Goal: Information Seeking & Learning: Learn about a topic

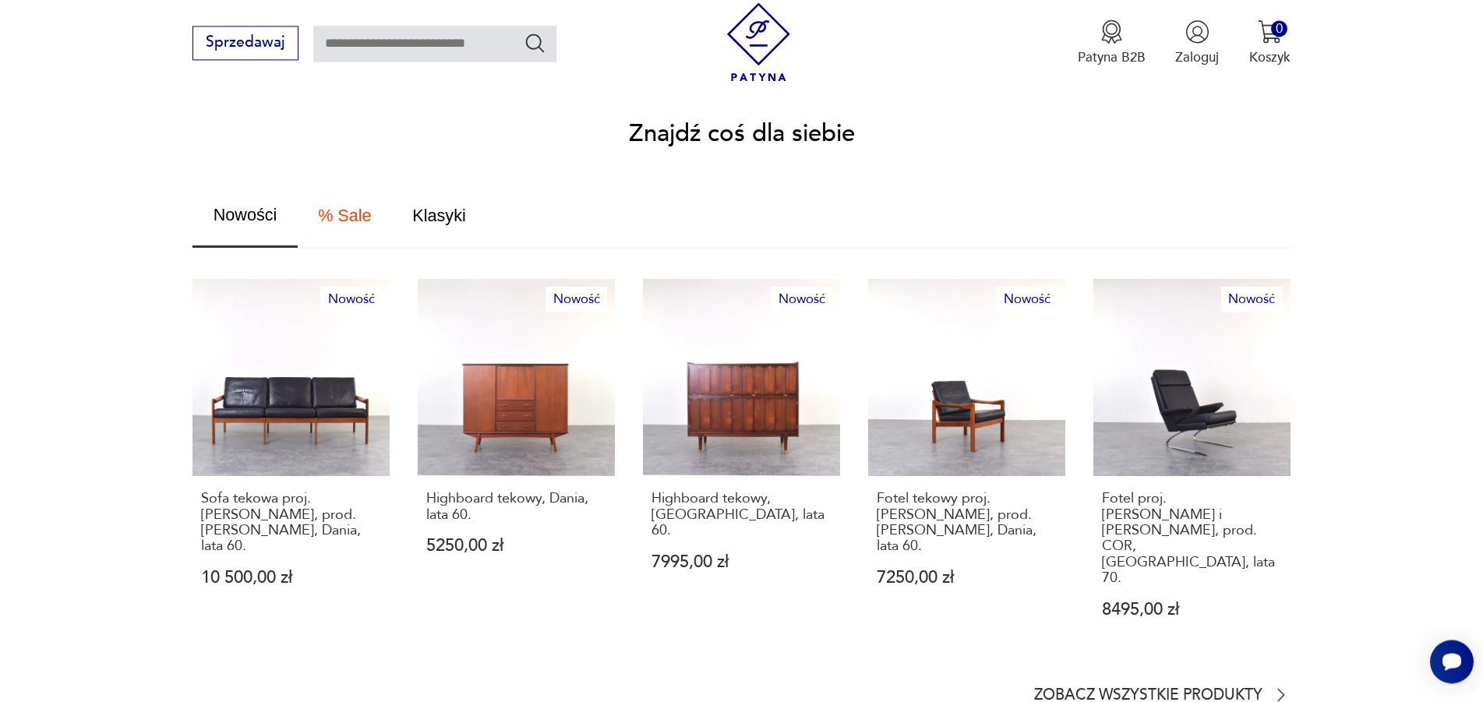
scroll to position [954, 0]
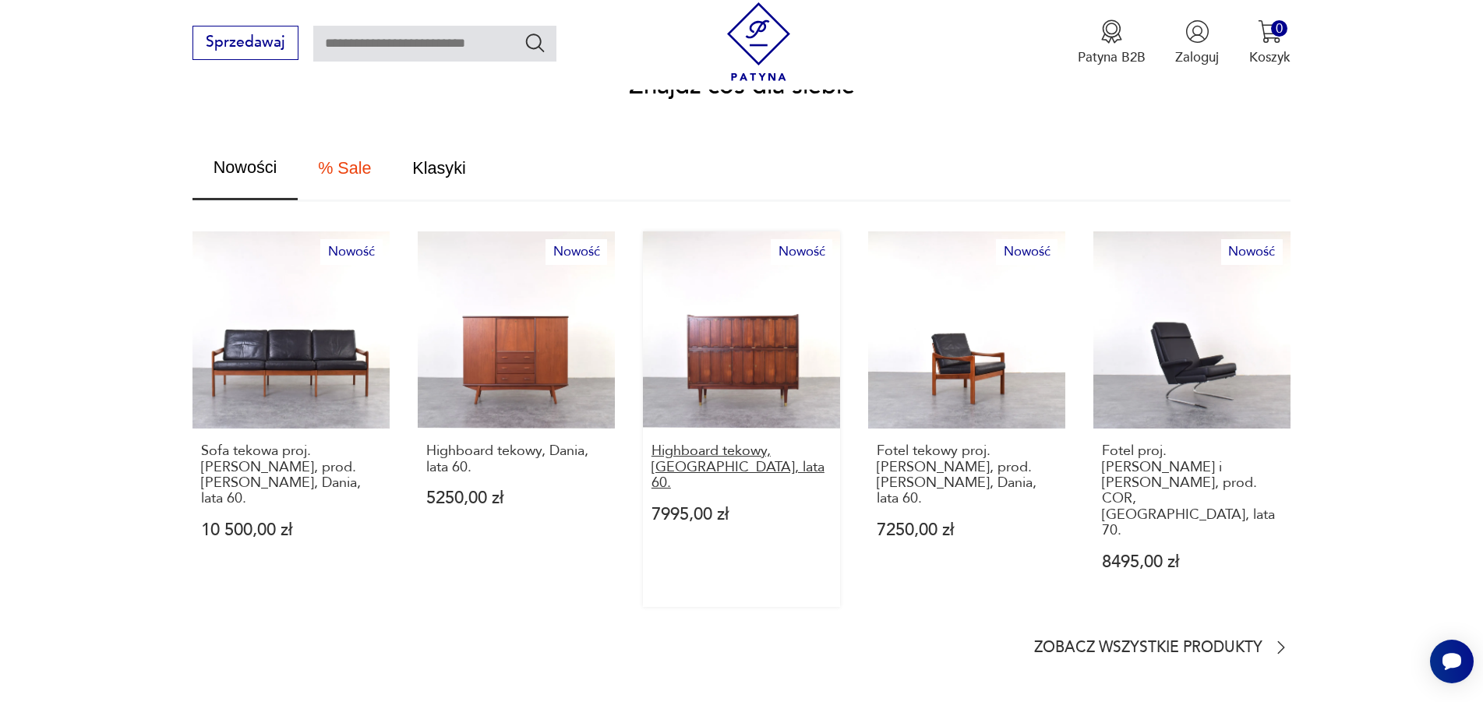
click at [716, 443] on p "Highboard tekowy, [GEOGRAPHIC_DATA], lata 60." at bounding box center [741, 467] width 180 height 48
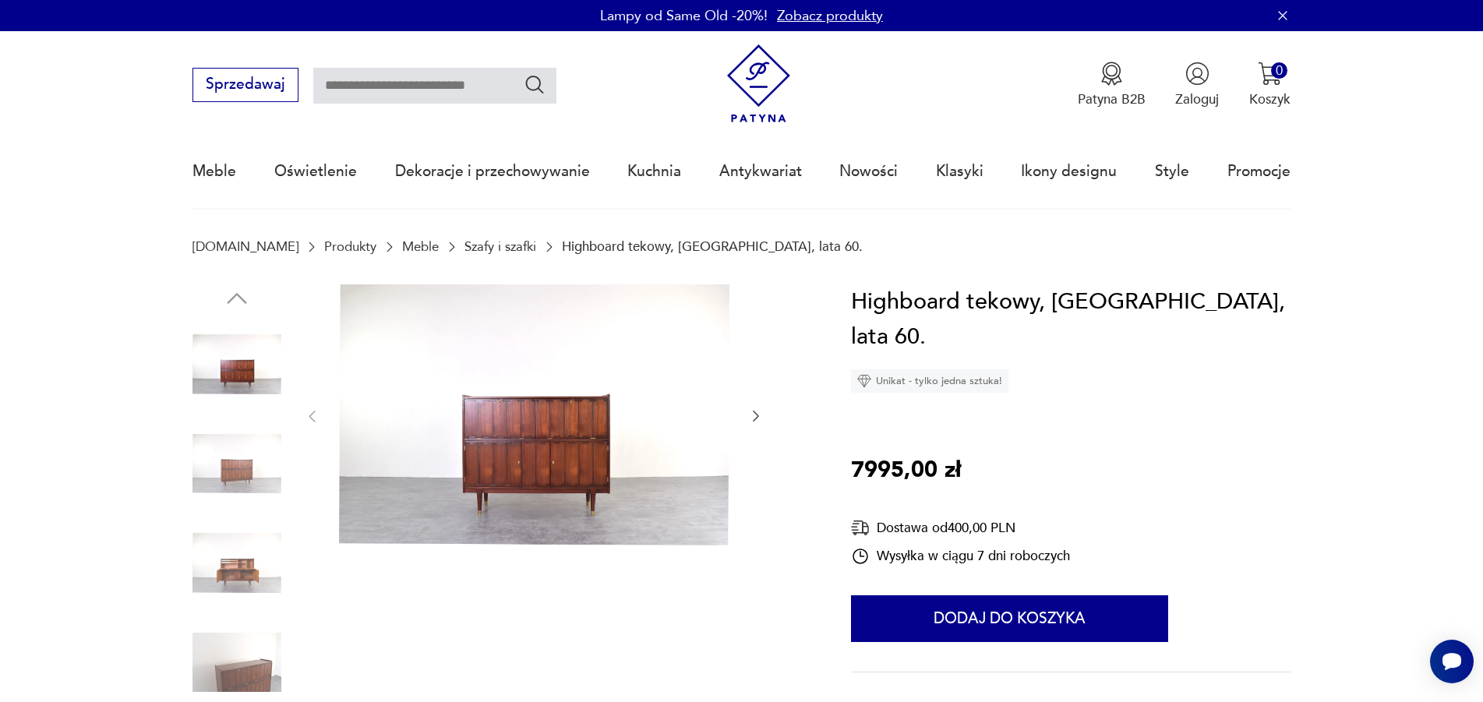
click at [524, 461] on img at bounding box center [534, 415] width 390 height 262
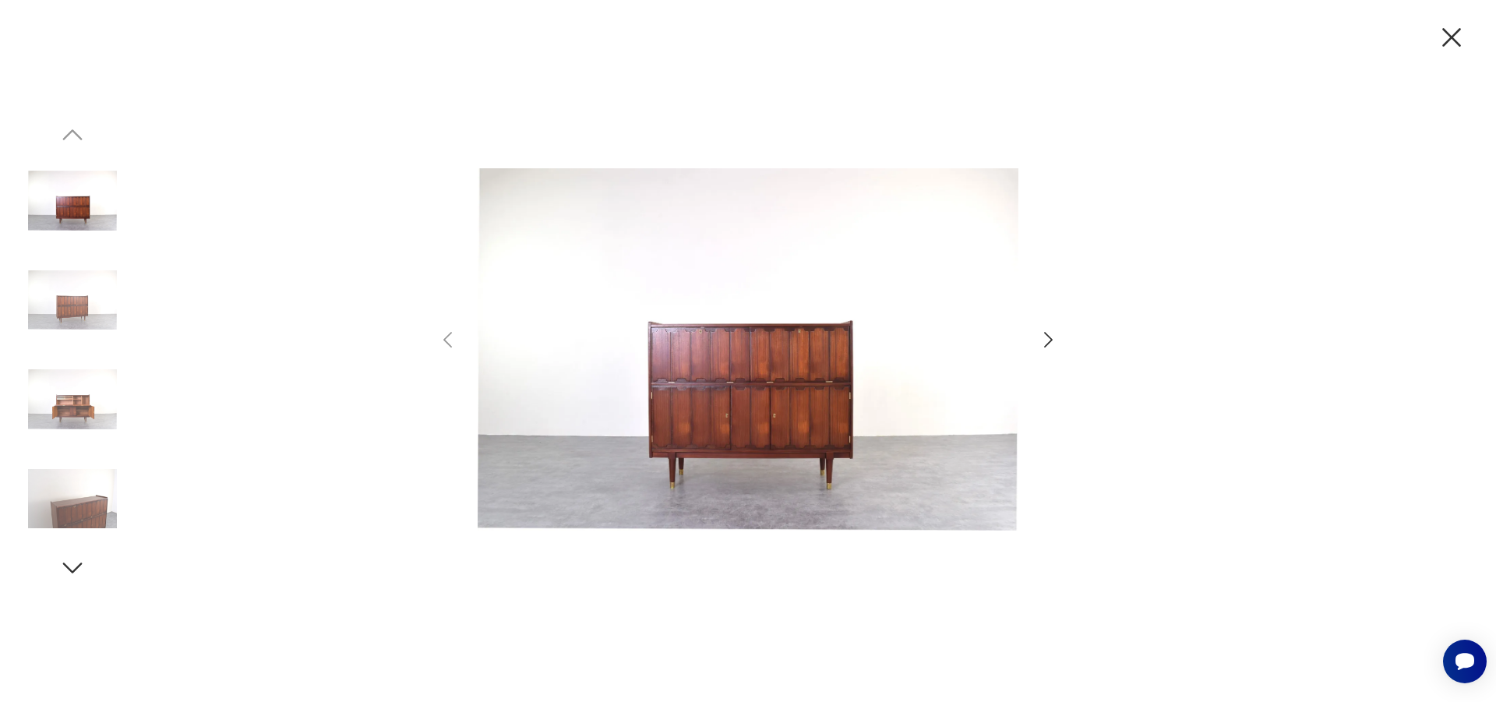
click at [78, 417] on img at bounding box center [72, 399] width 89 height 89
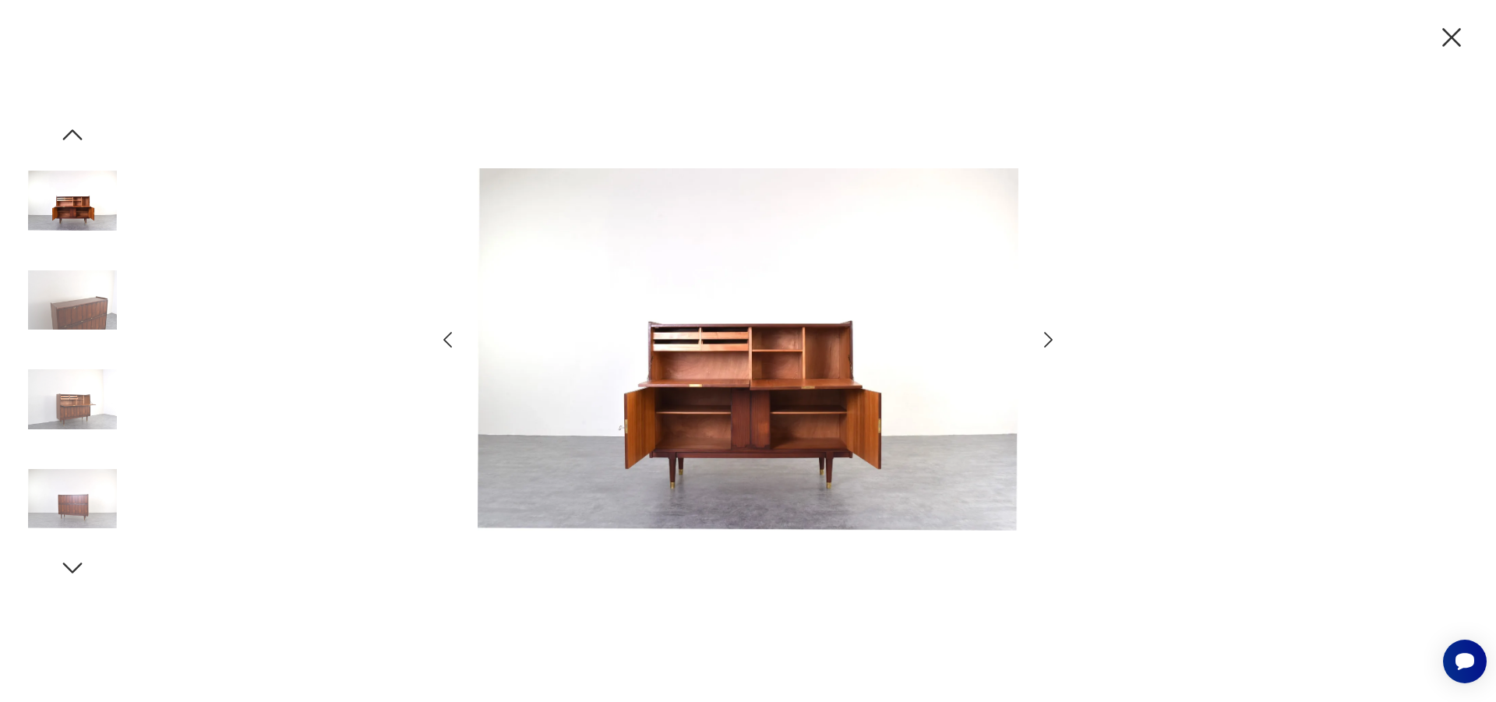
click at [72, 309] on img at bounding box center [72, 300] width 89 height 89
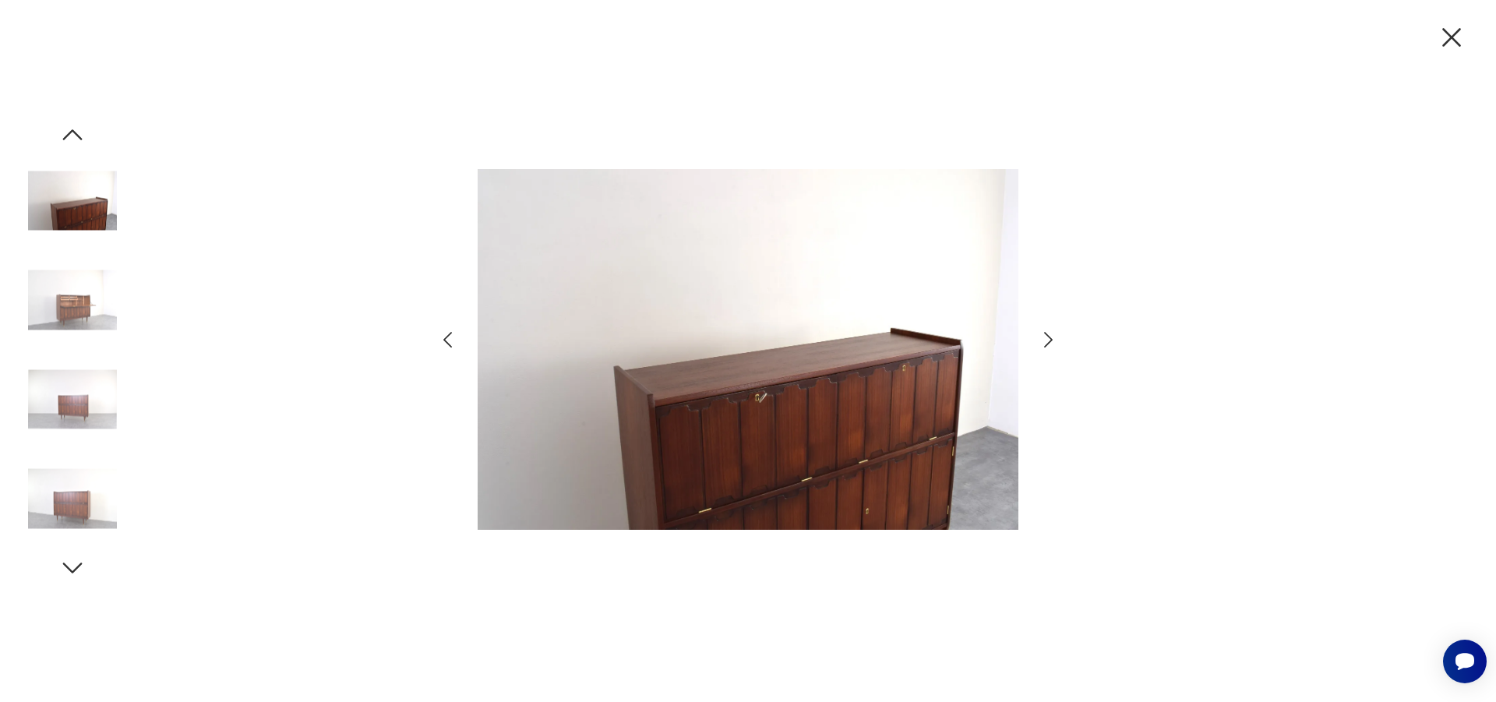
click at [59, 312] on img at bounding box center [72, 300] width 89 height 89
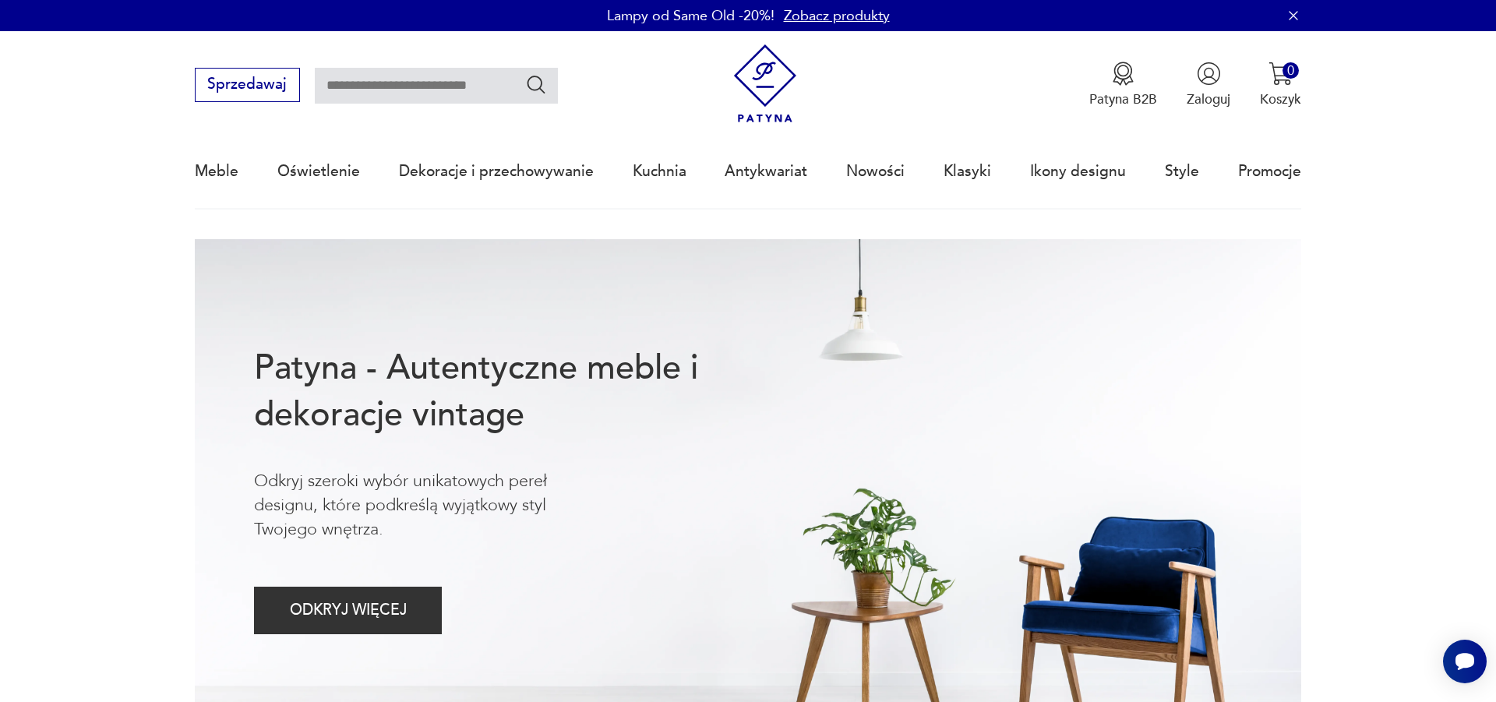
scroll to position [948, 0]
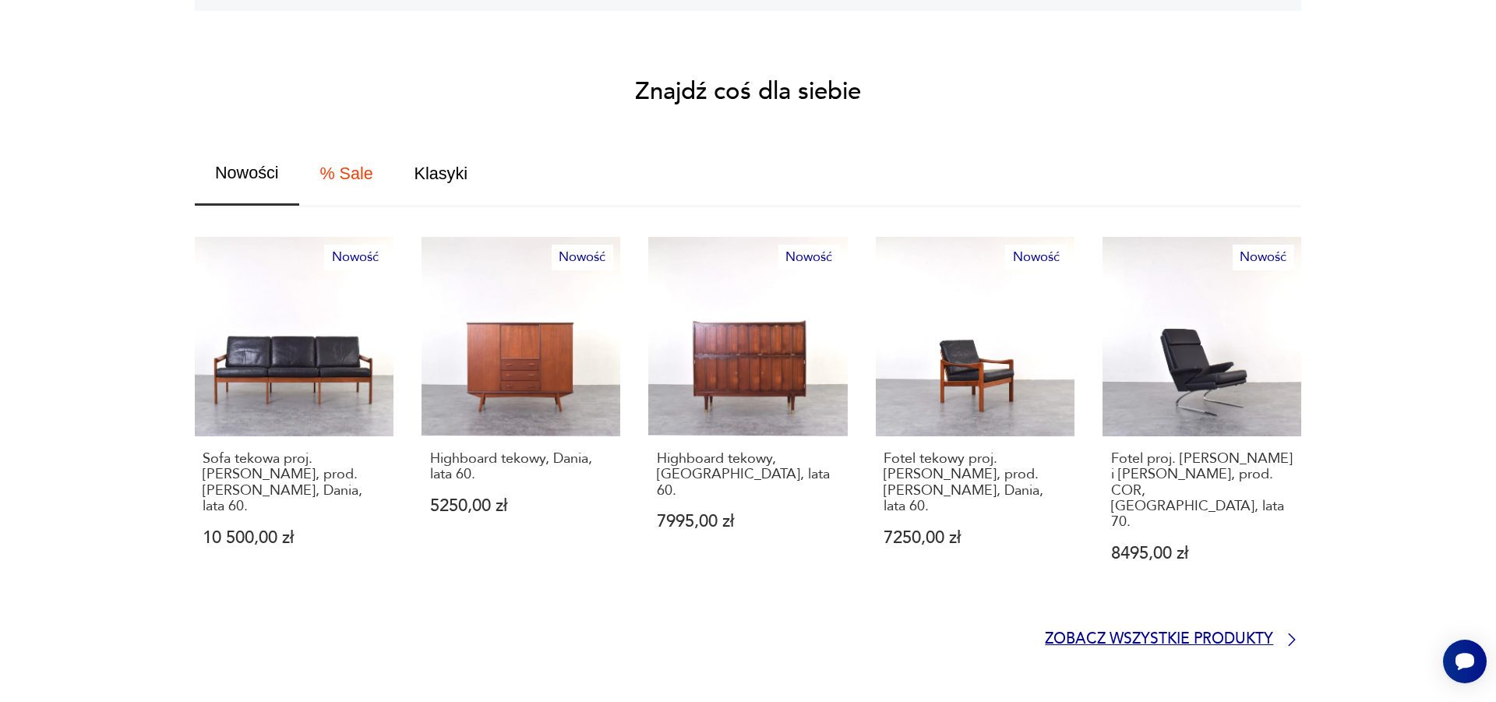
click at [1171, 634] on p "Zobacz wszystkie produkty" at bounding box center [1159, 640] width 228 height 12
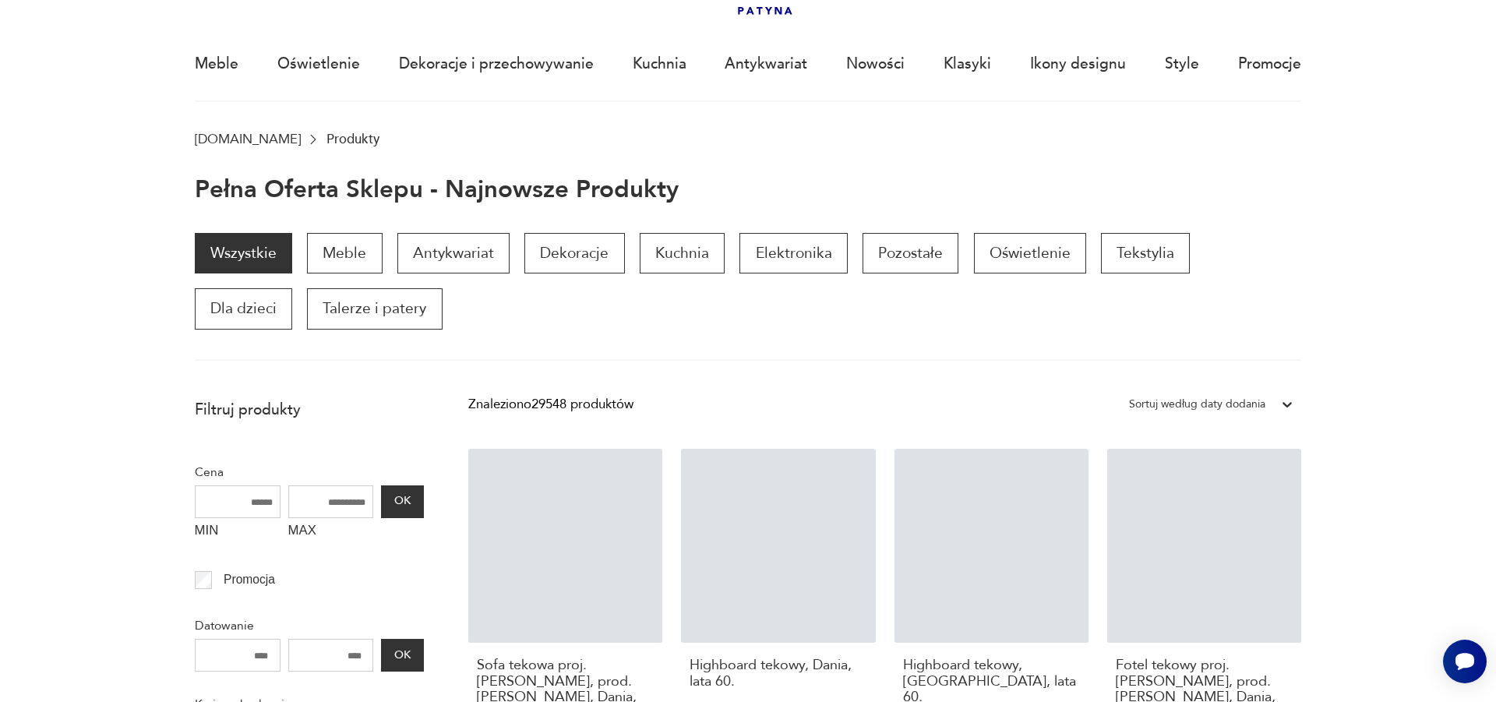
scroll to position [106, 0]
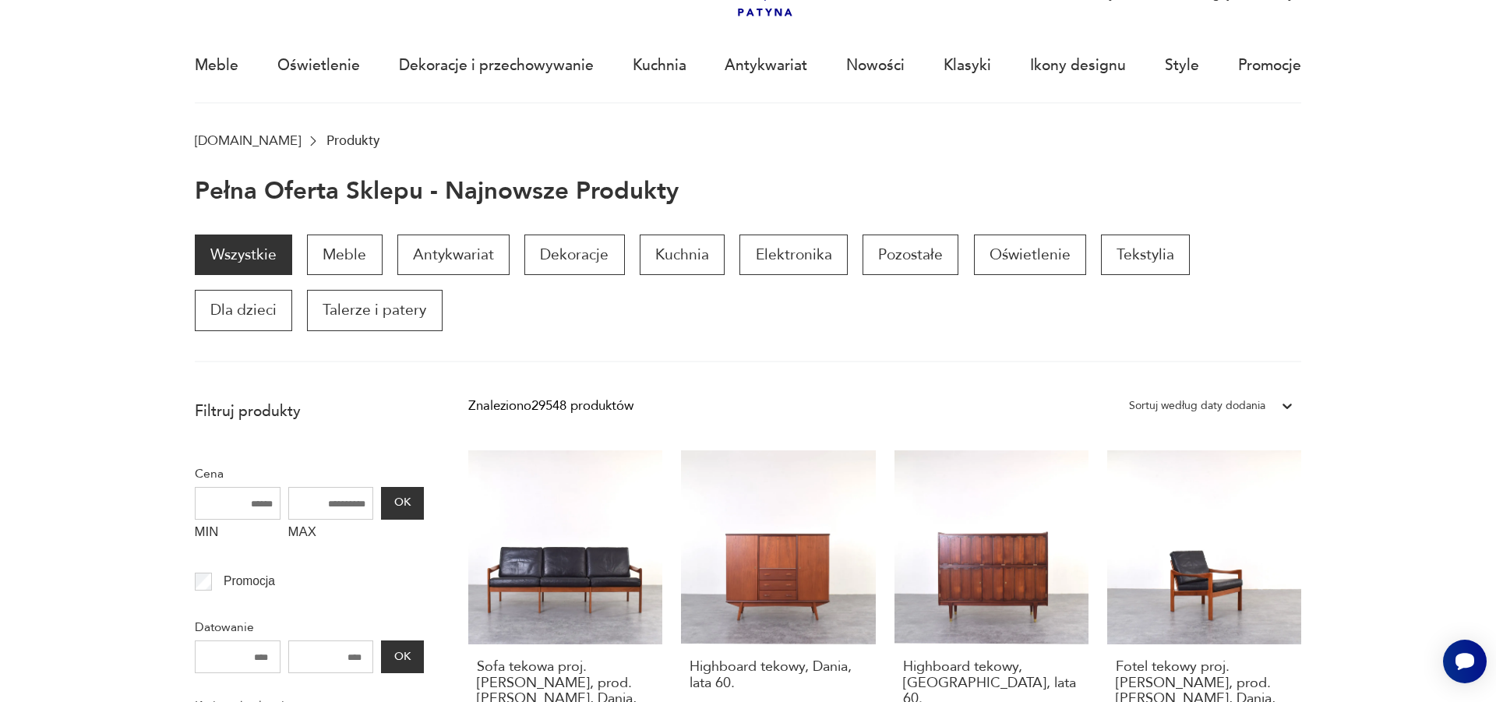
click at [1418, 349] on section "Wszystkie Meble Antykwariat Dekoracje Kuchnia Elektronika Pozostałe Oświetlenie…" at bounding box center [748, 299] width 1496 height 128
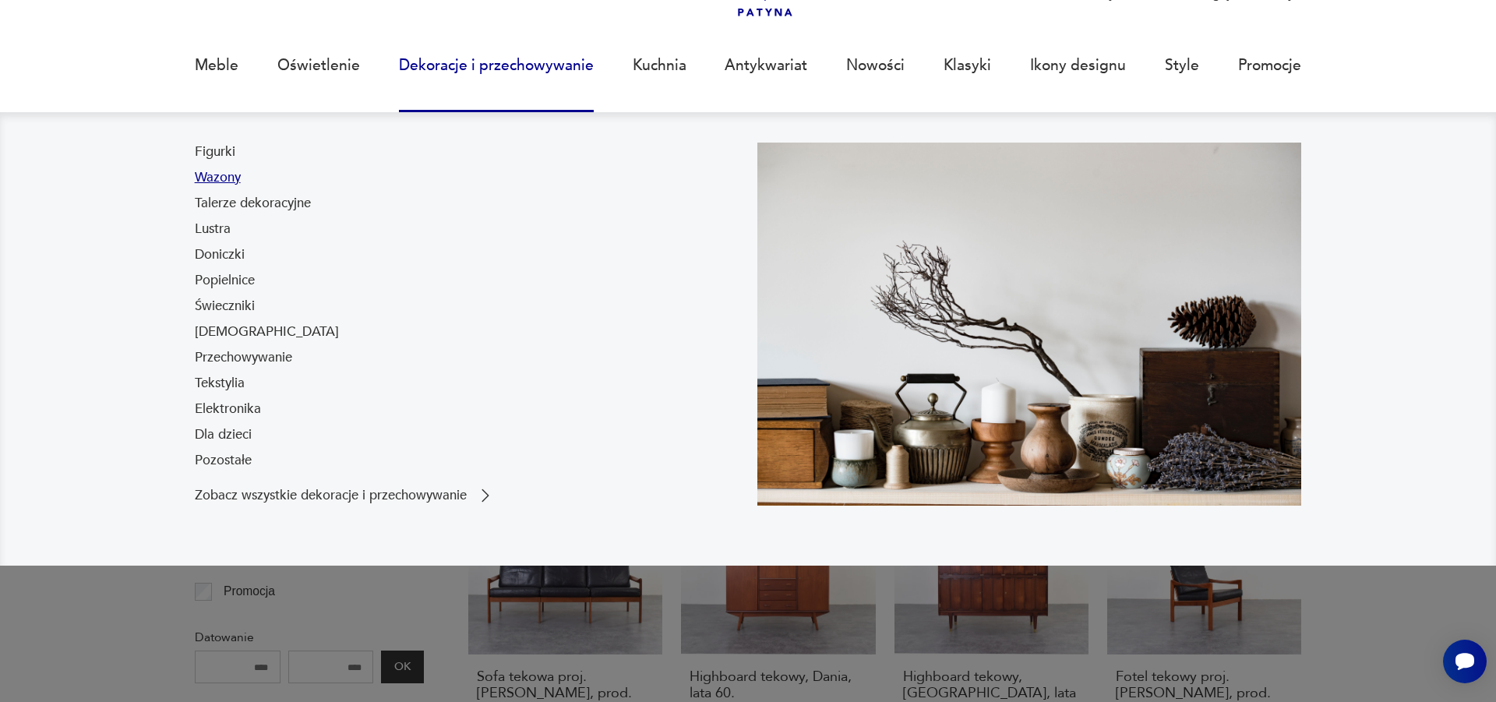
click at [217, 178] on link "Wazony" at bounding box center [218, 177] width 46 height 19
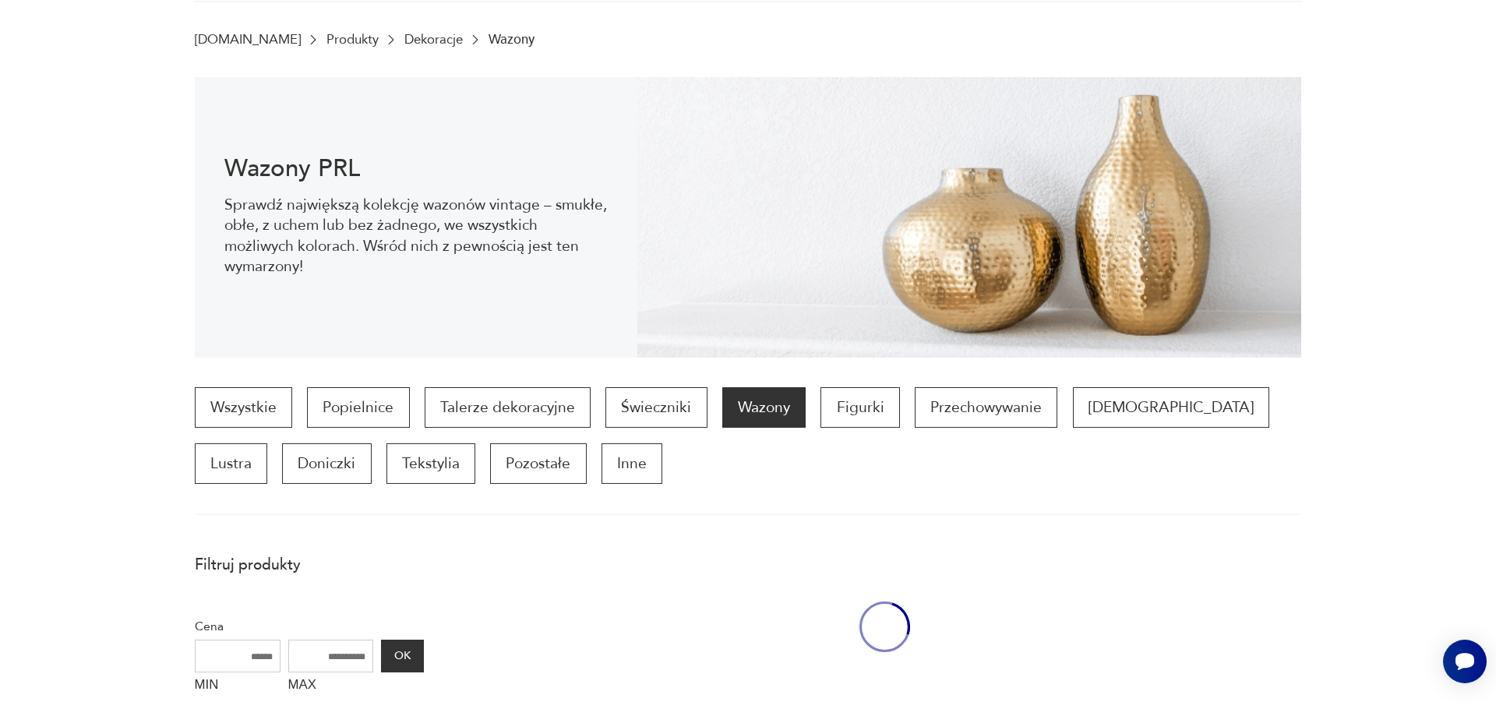
scroll to position [208, 0]
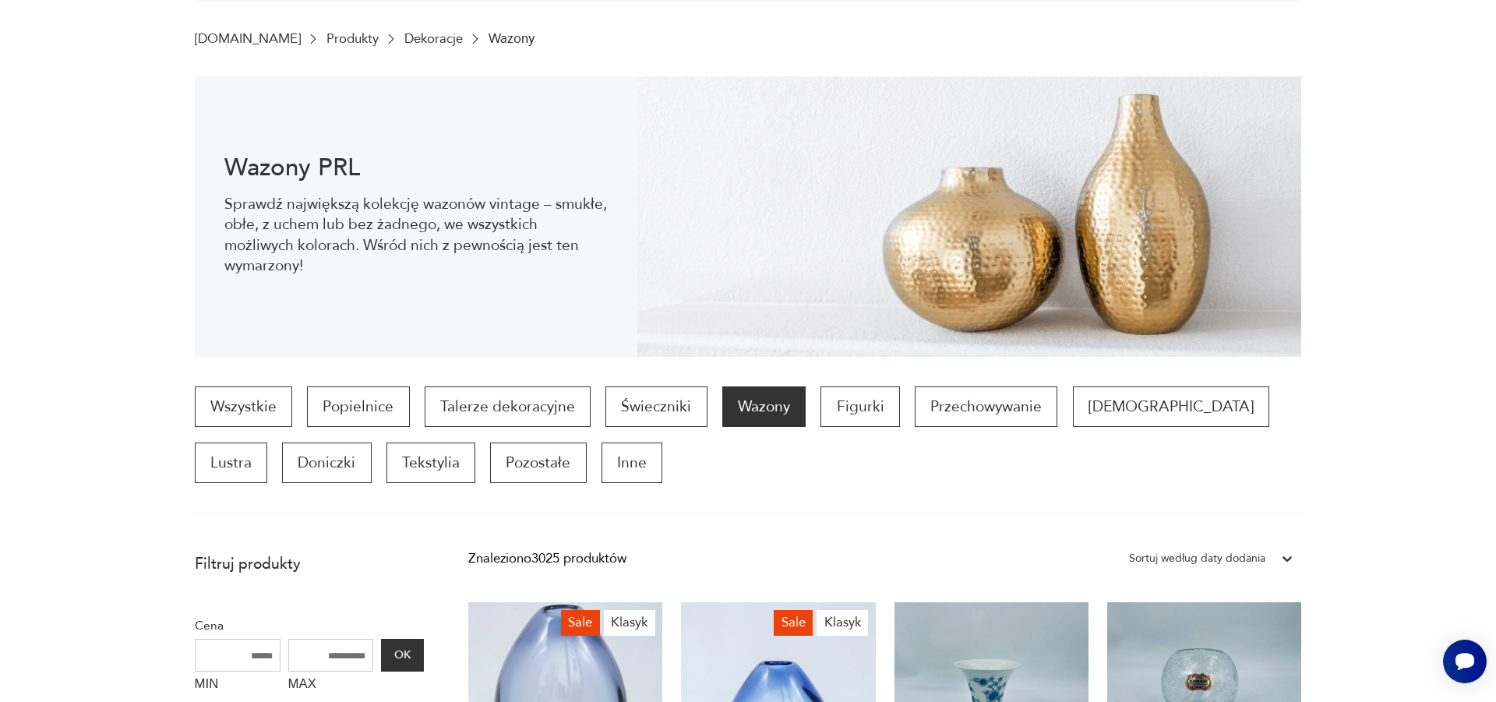
click at [1434, 298] on section "Wazony PRL Sprawdź największą kolekcję wazonów vintage – smukłe, obłe, z uchem …" at bounding box center [748, 216] width 1496 height 281
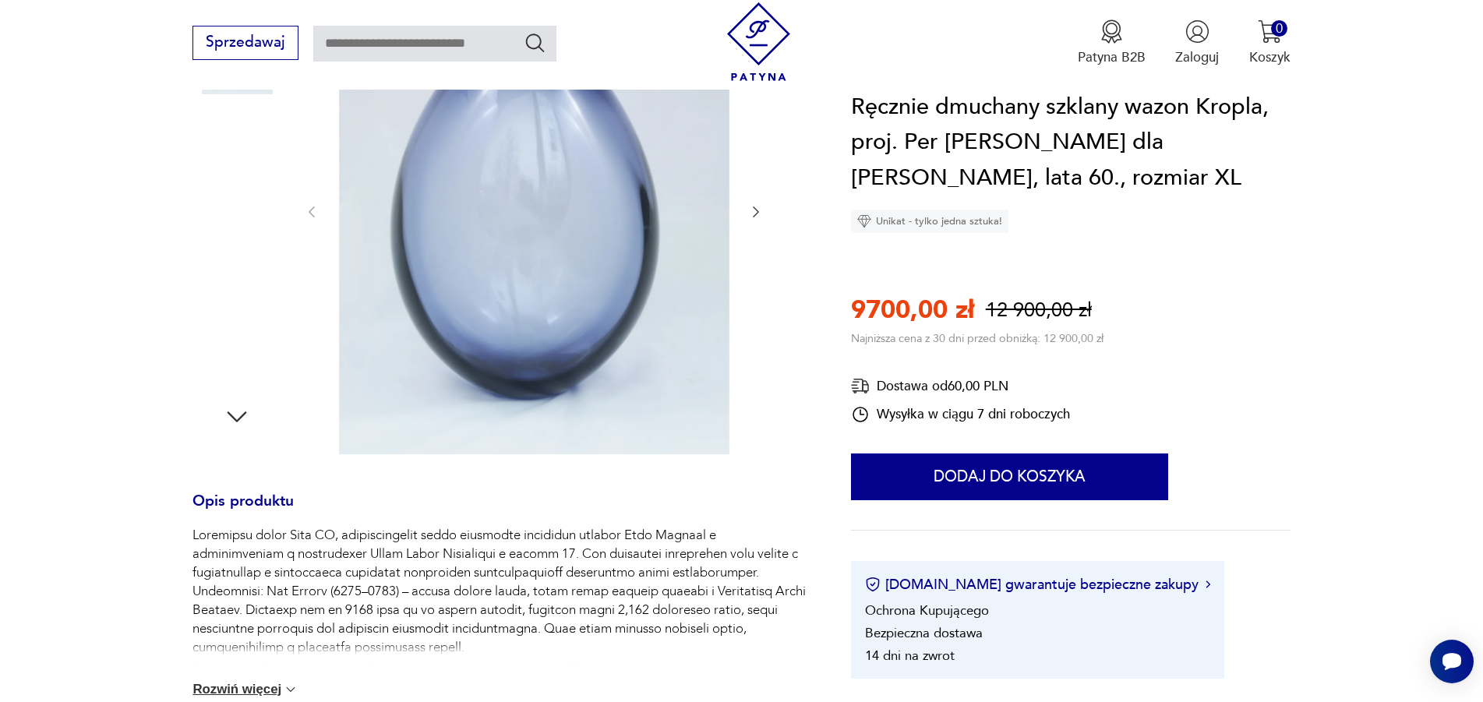
scroll to position [159, 0]
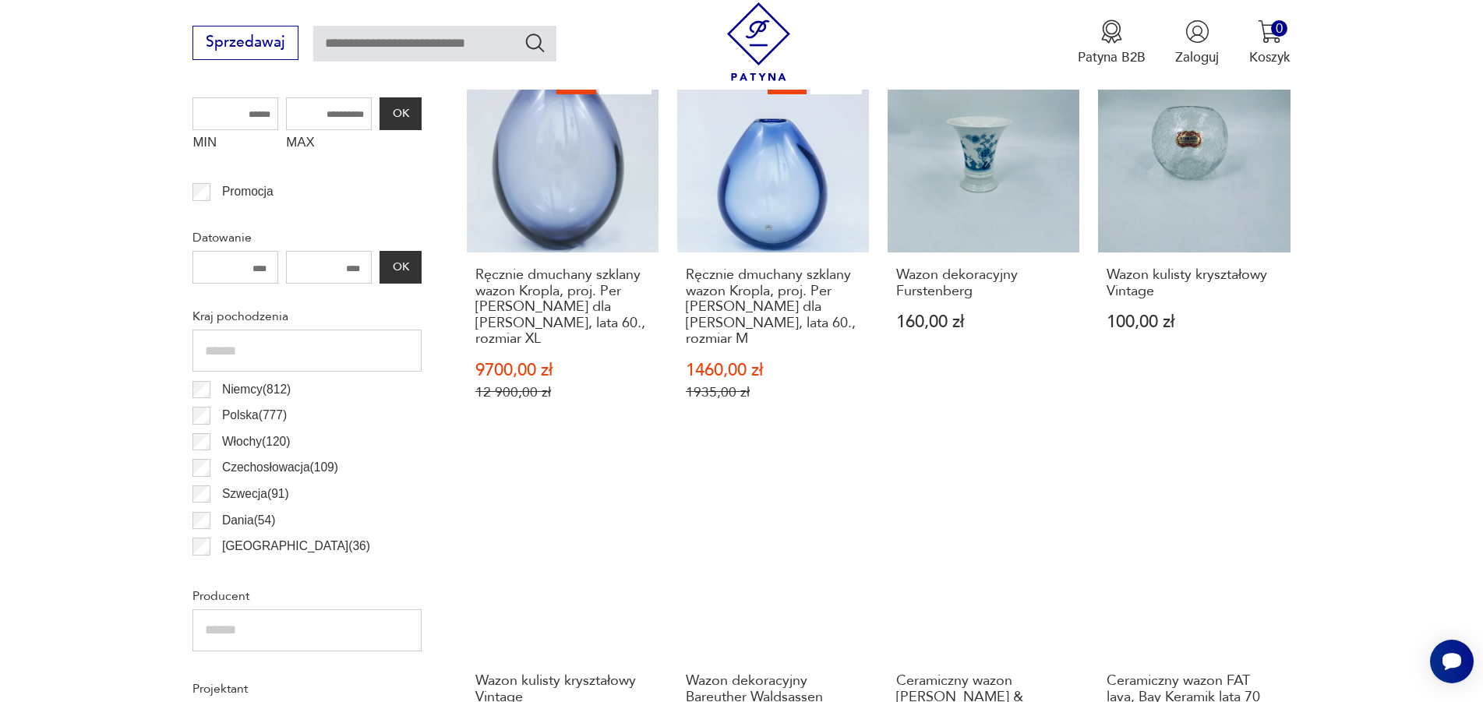
scroll to position [988, 0]
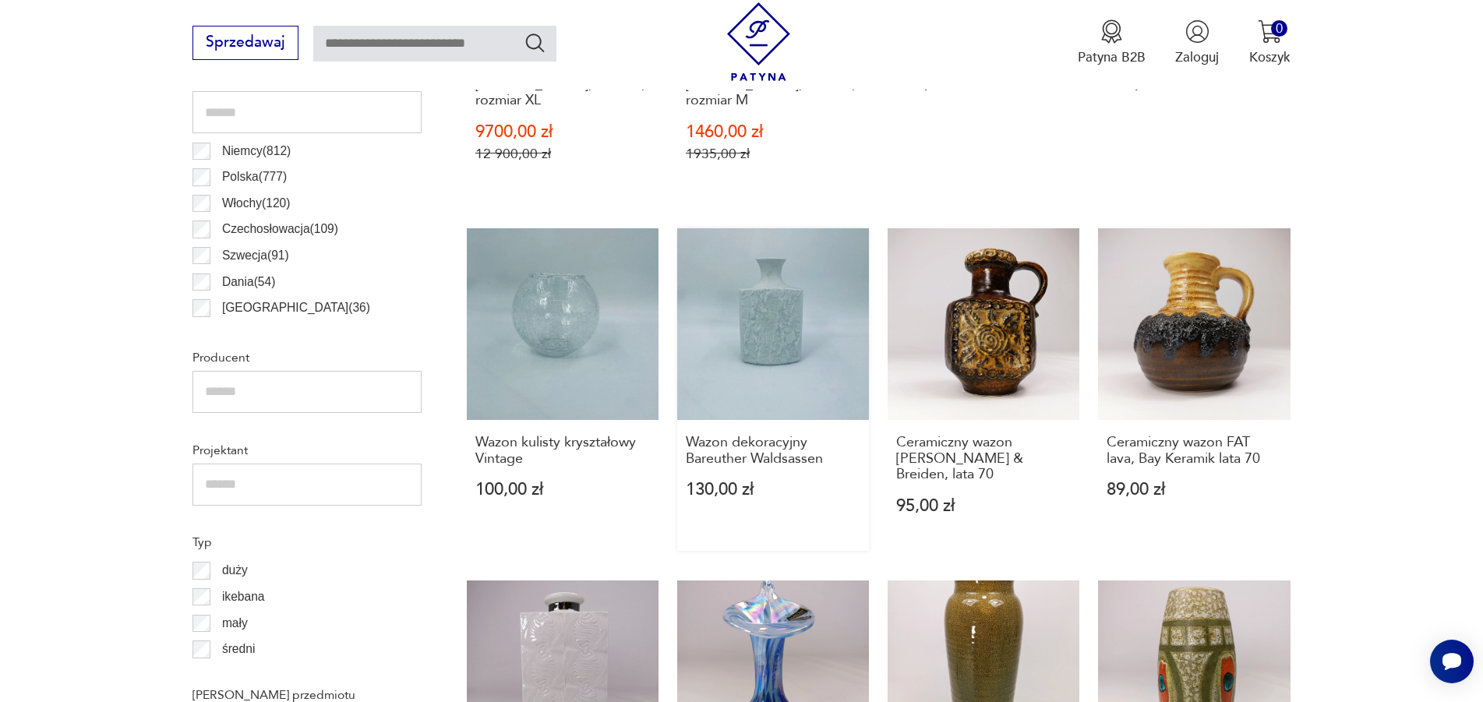
click at [775, 318] on link "Wazon dekoracyjny Bareuther Waldsassen 130,00 zł" at bounding box center [773, 389] width 192 height 323
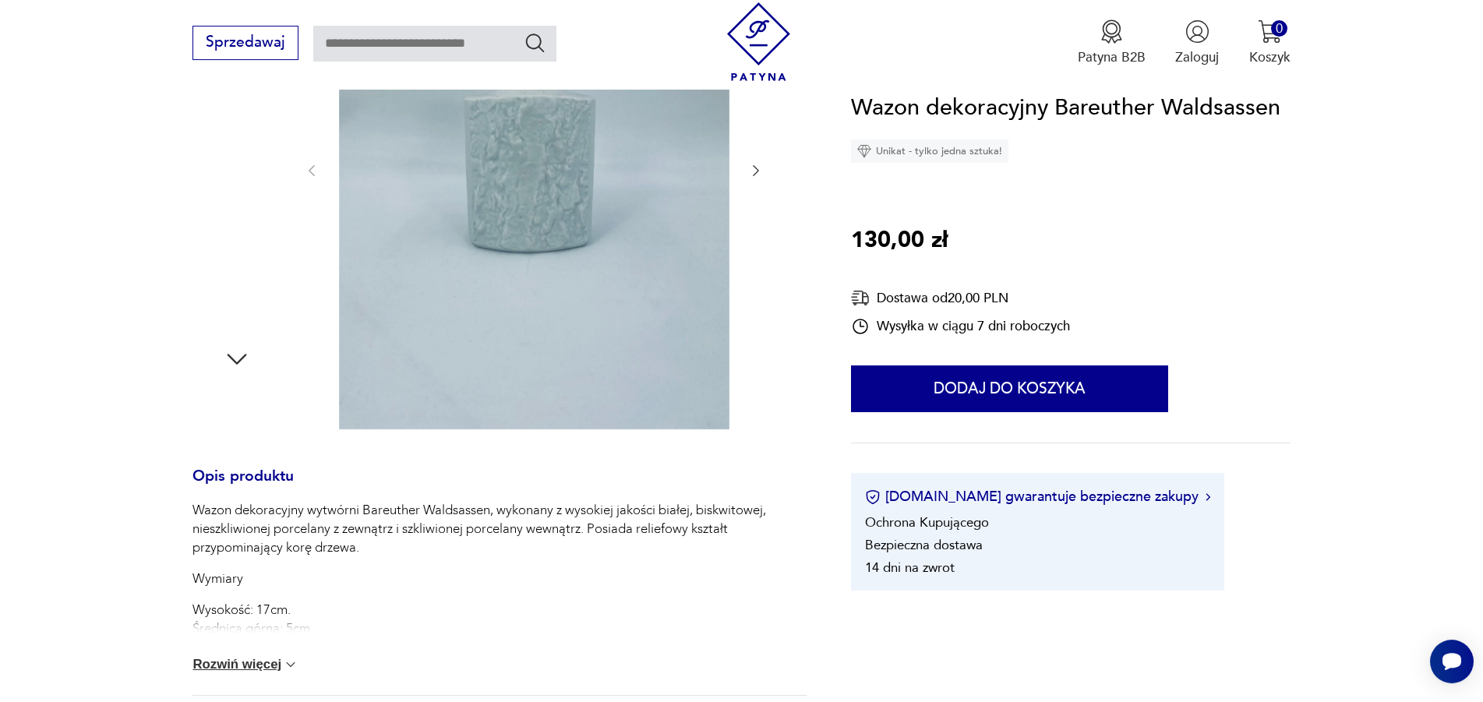
scroll to position [318, 0]
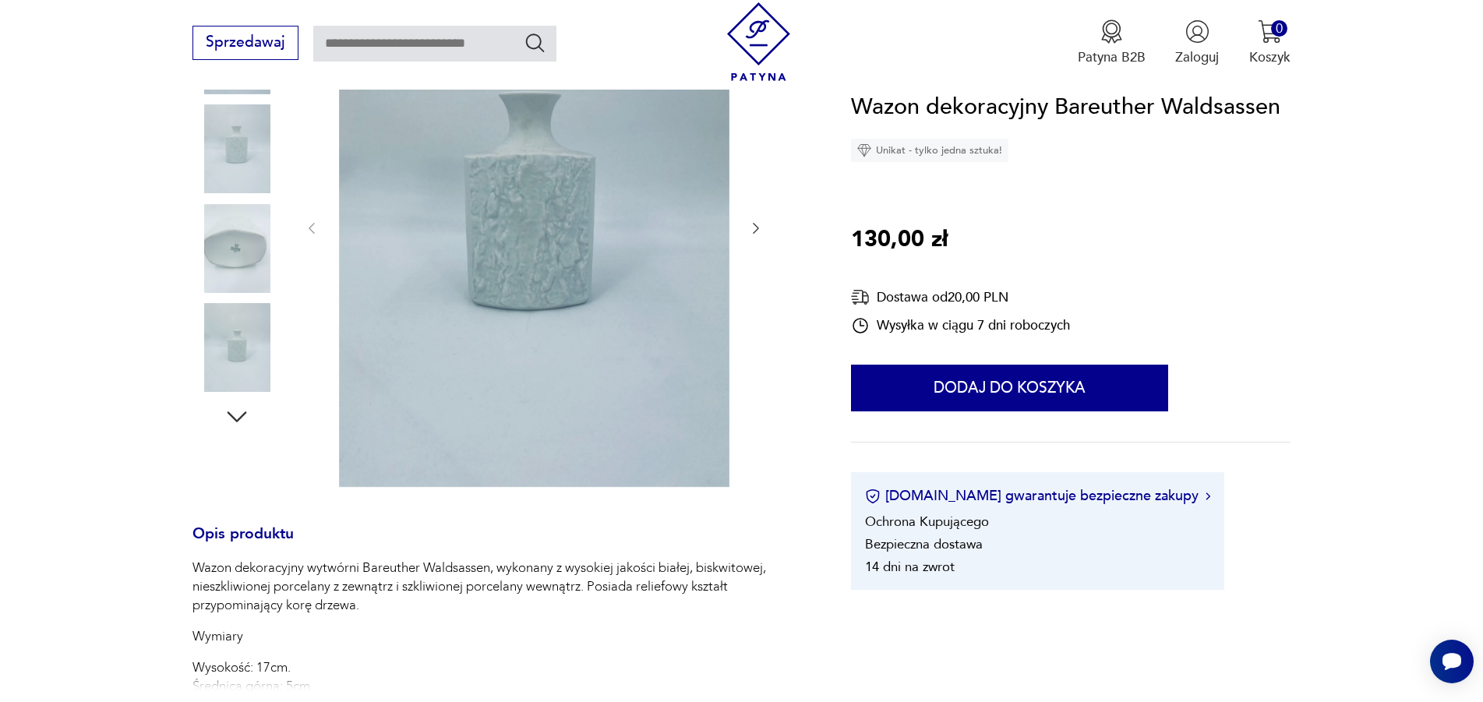
click at [230, 245] on img at bounding box center [236, 248] width 89 height 89
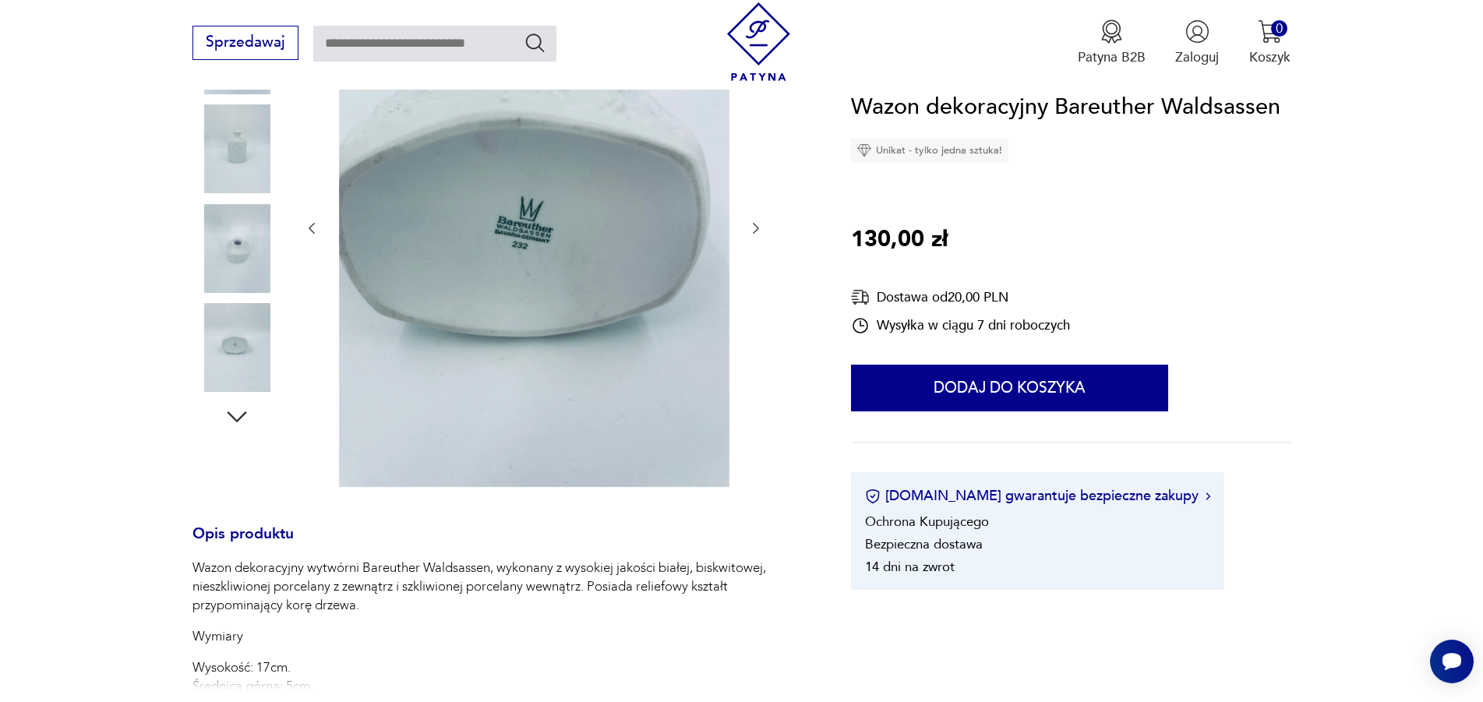
click at [233, 152] on img at bounding box center [236, 148] width 89 height 89
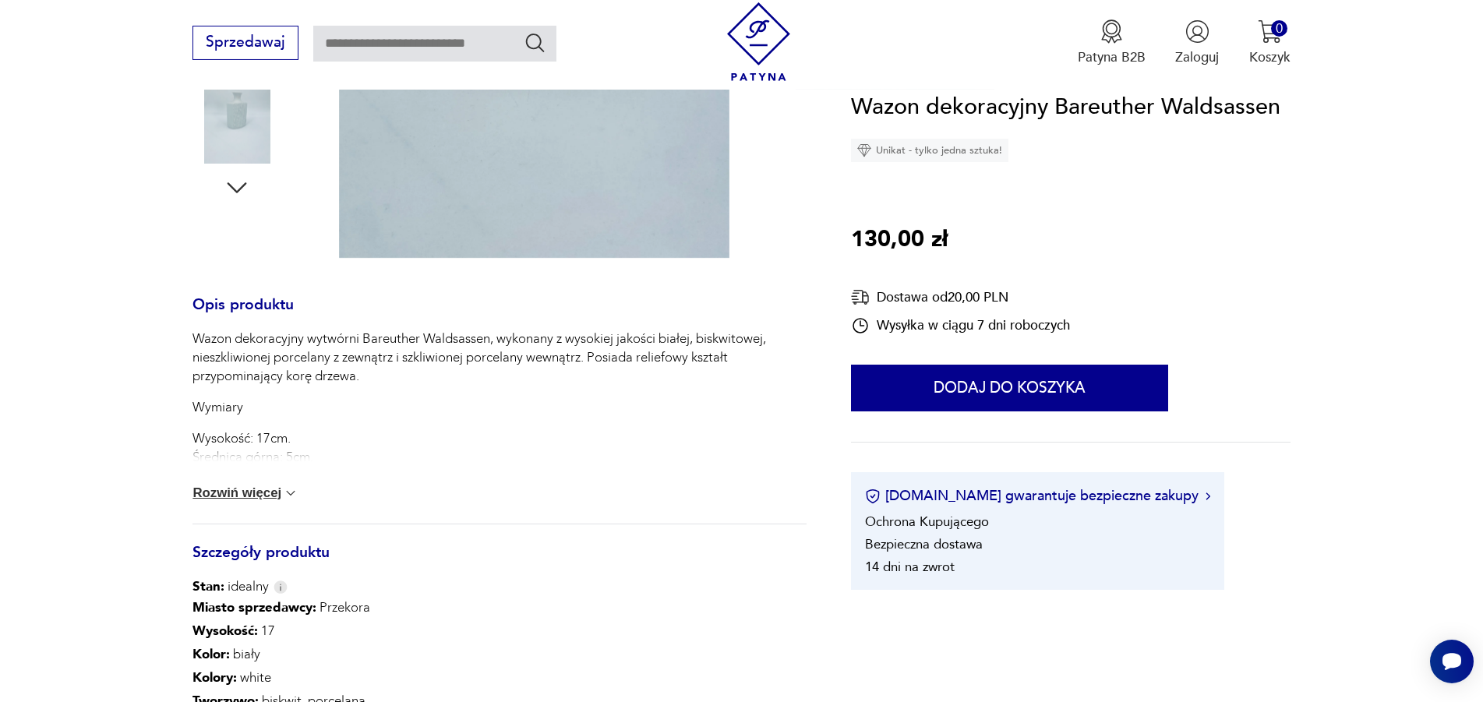
scroll to position [556, 0]
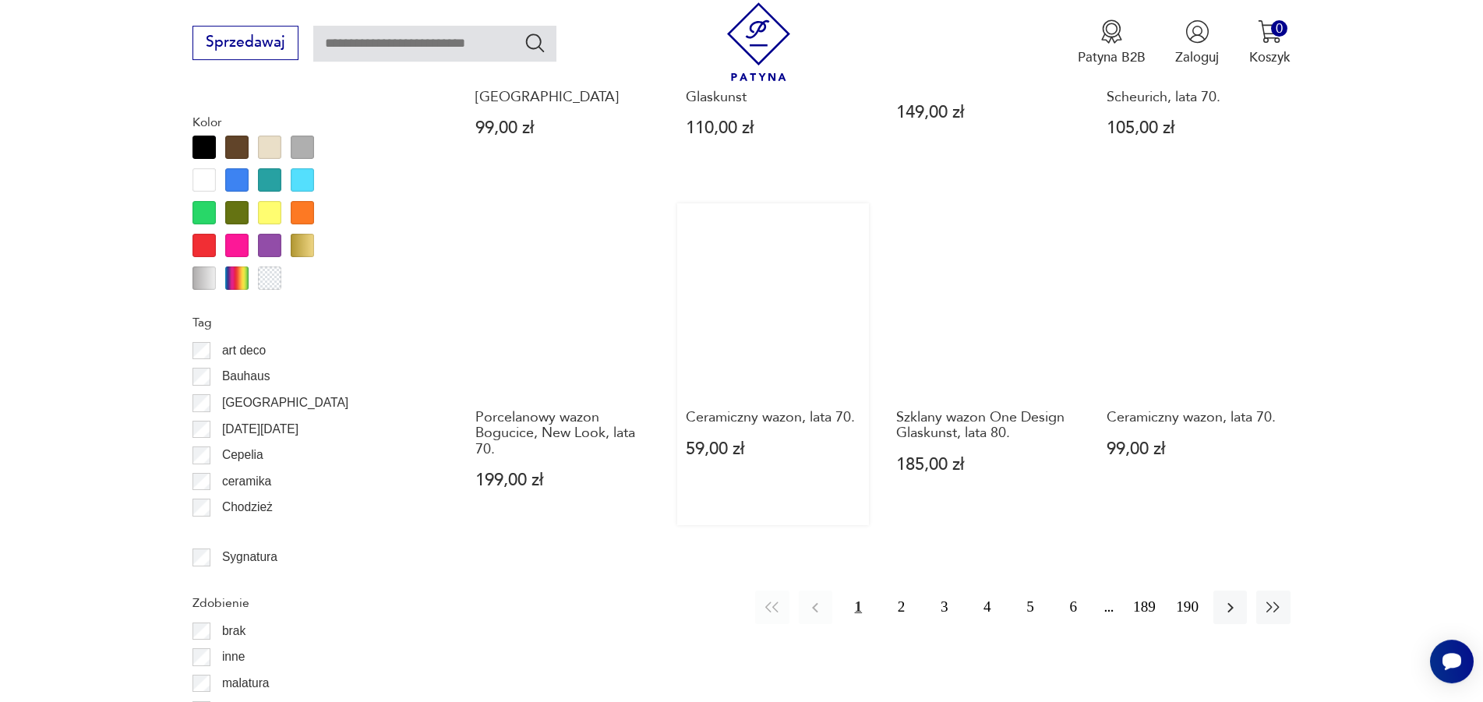
scroll to position [1823, 0]
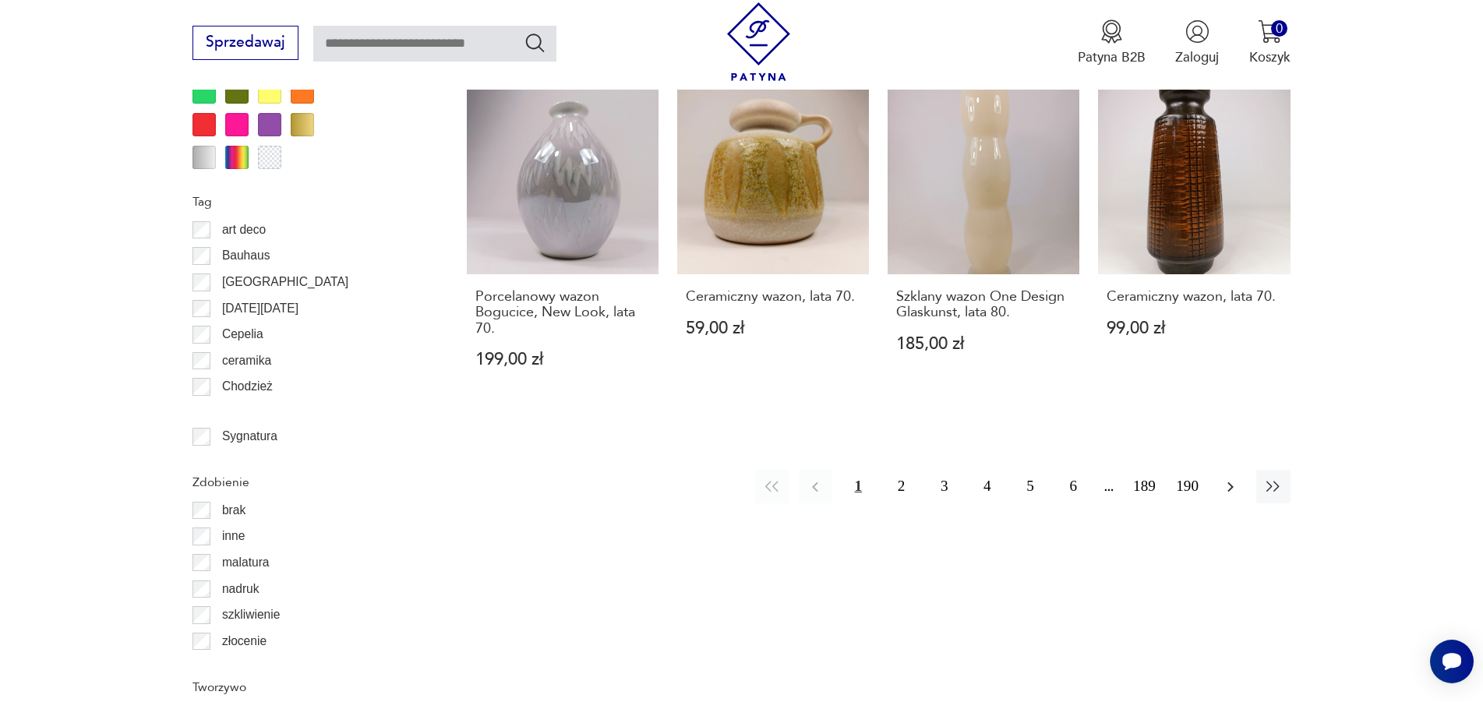
click at [1231, 478] on icon "button" at bounding box center [1230, 487] width 19 height 19
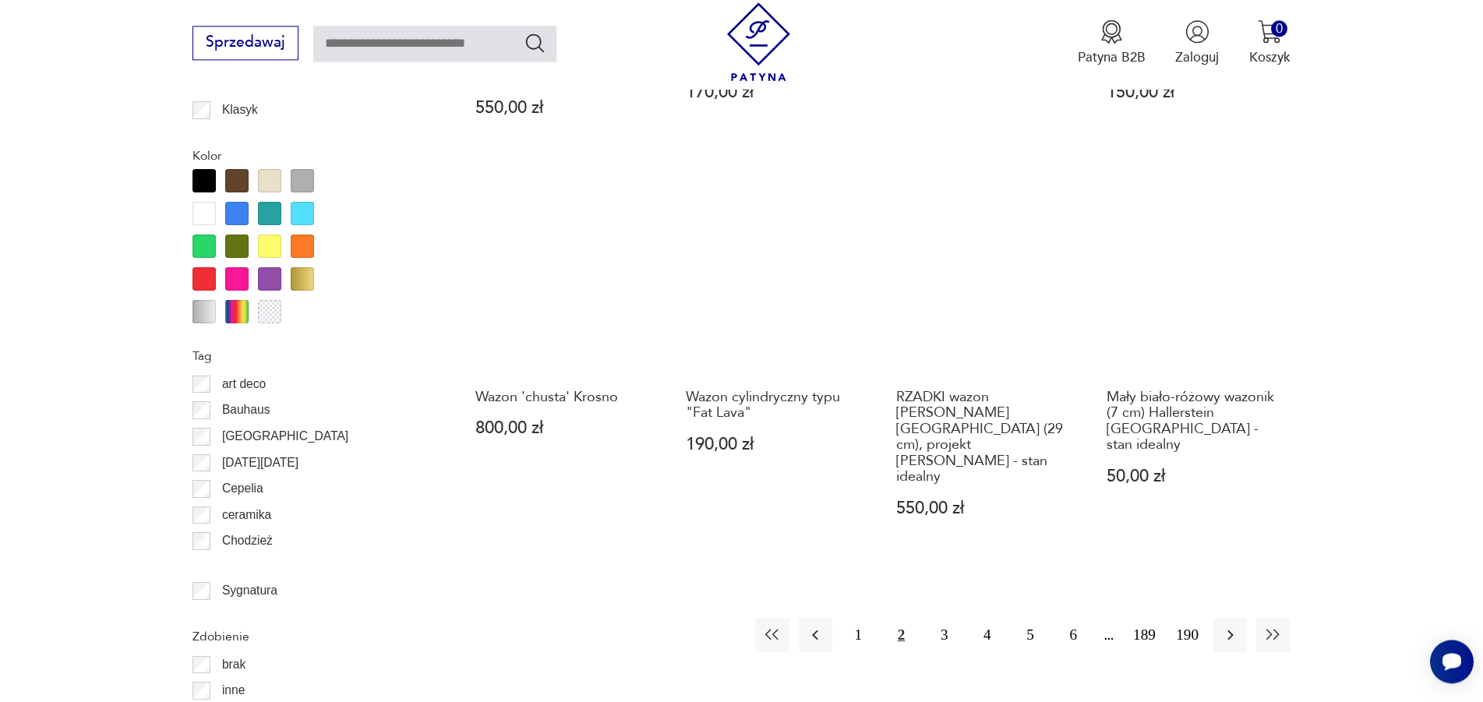
scroll to position [1711, 0]
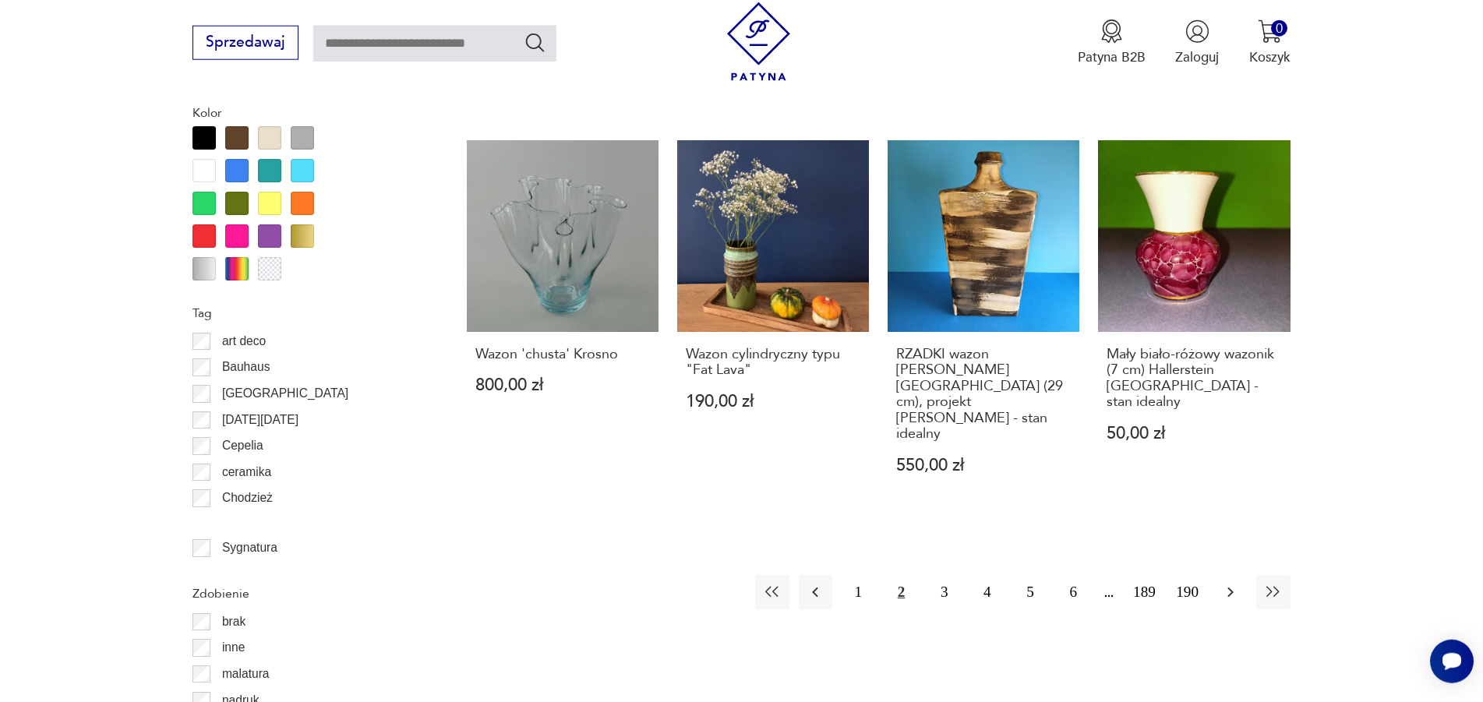
click at [1227, 583] on icon "button" at bounding box center [1230, 592] width 19 height 19
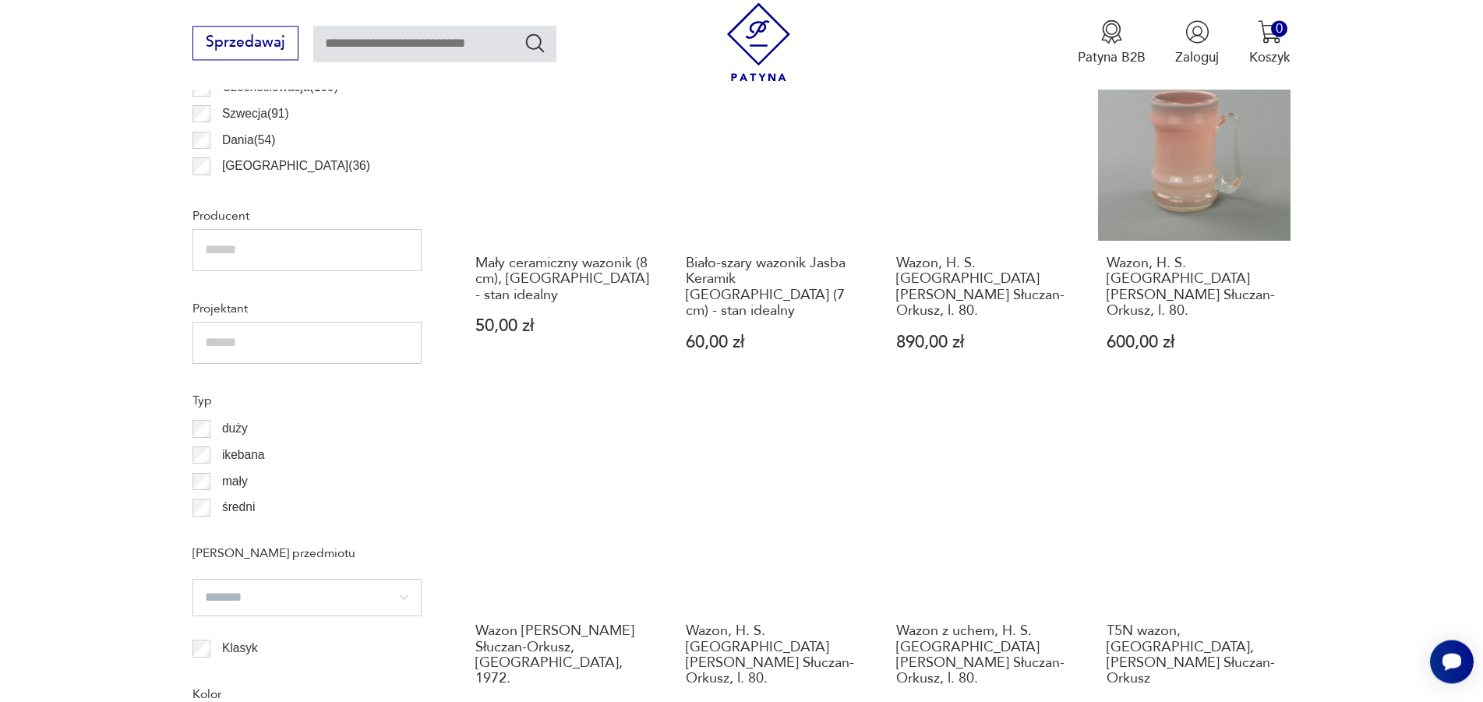
scroll to position [1552, 0]
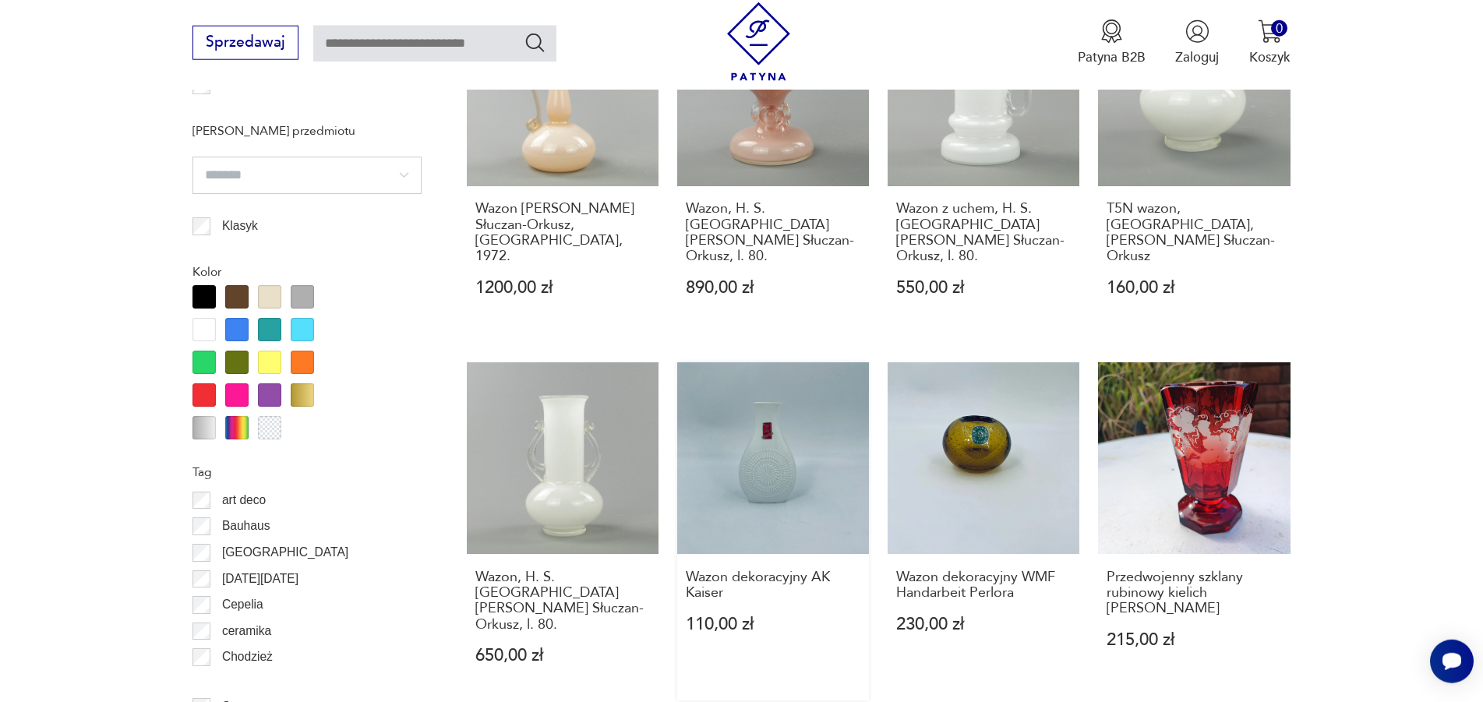
click at [778, 456] on link "Wazon dekoracyjny AK Kaiser 110,00 zł" at bounding box center [773, 531] width 192 height 338
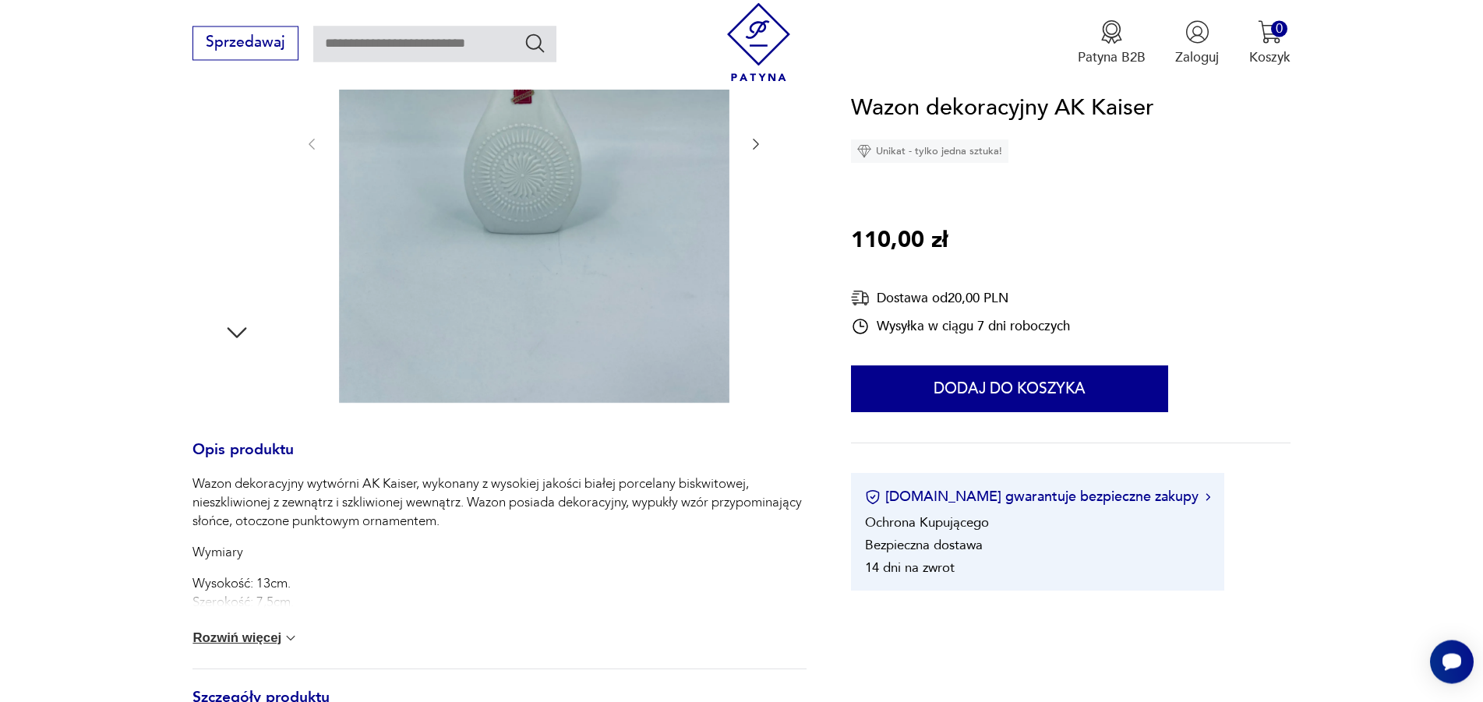
scroll to position [477, 0]
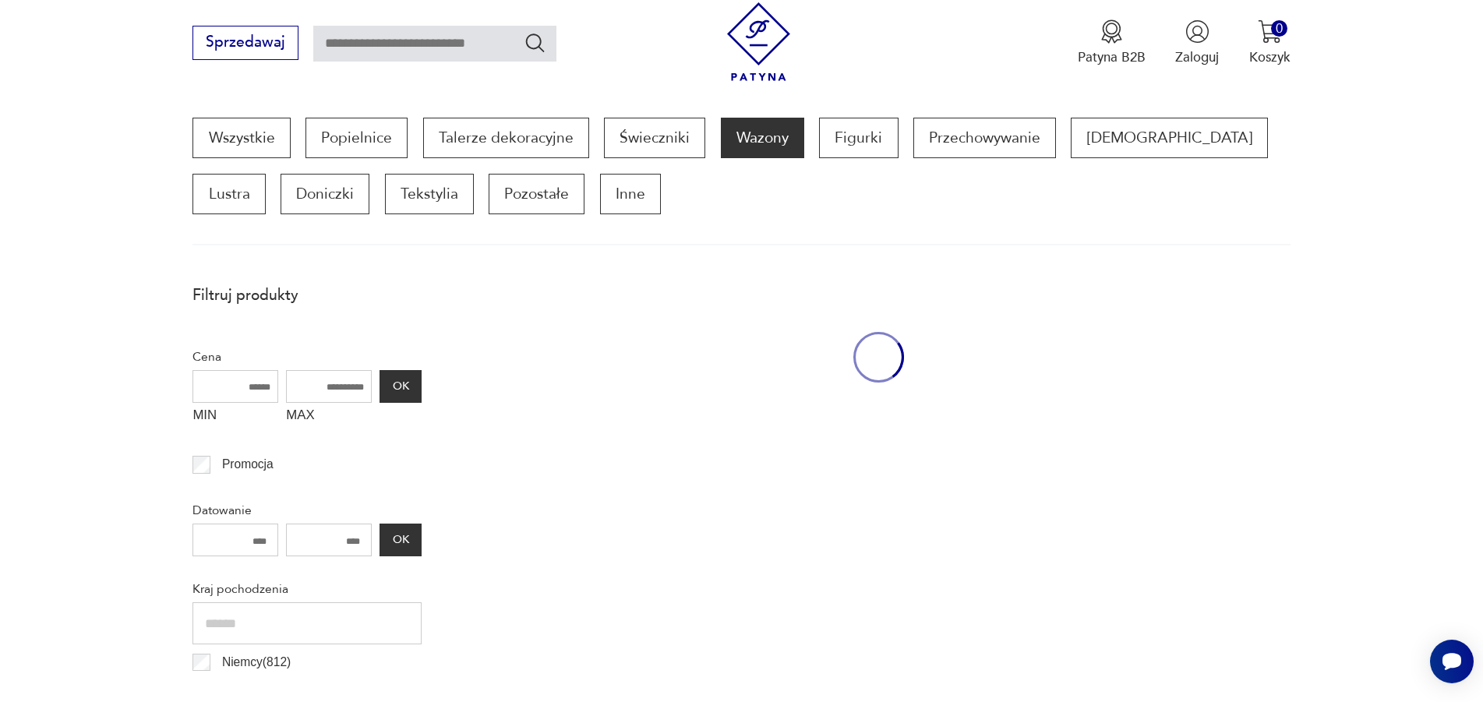
scroll to position [1724, 0]
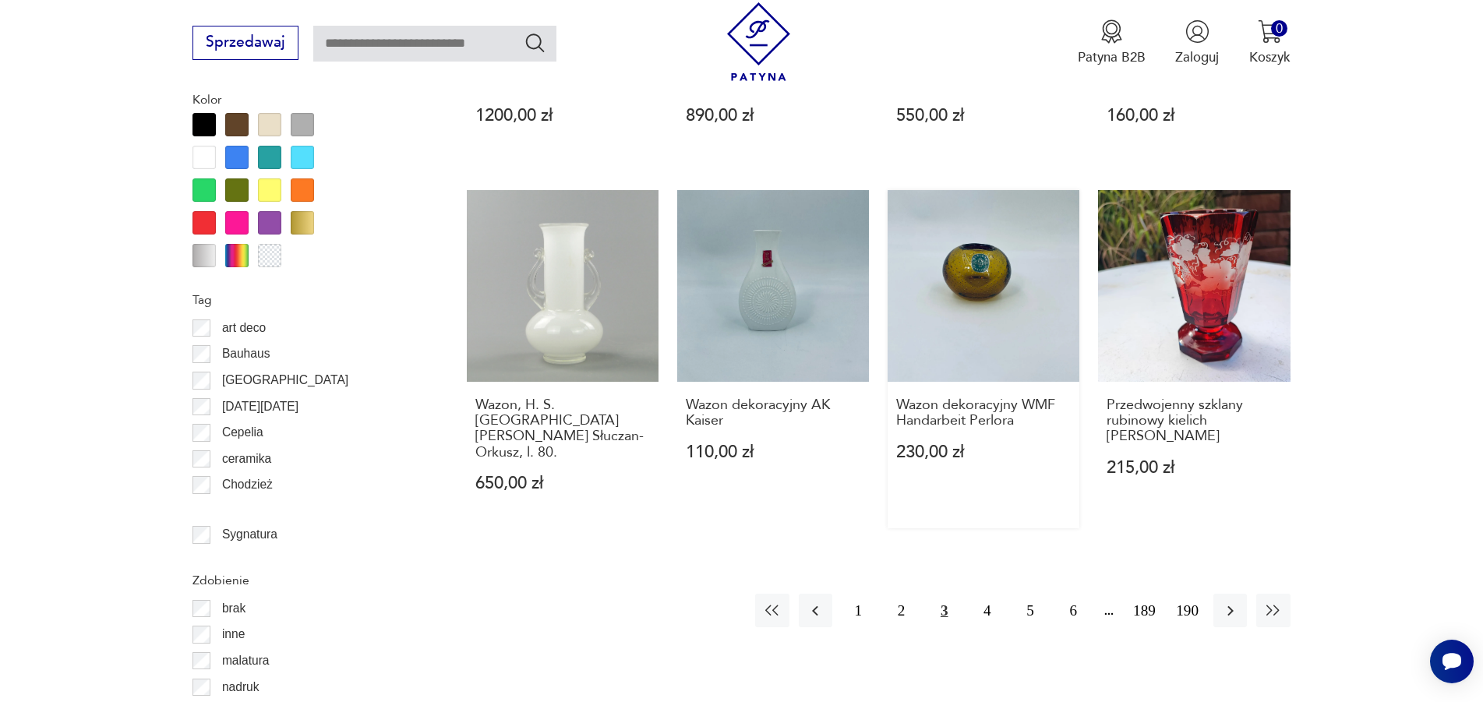
click at [976, 236] on link "Wazon dekoracyjny WMF Handarbeit Perlora 230,00 zł" at bounding box center [984, 359] width 192 height 338
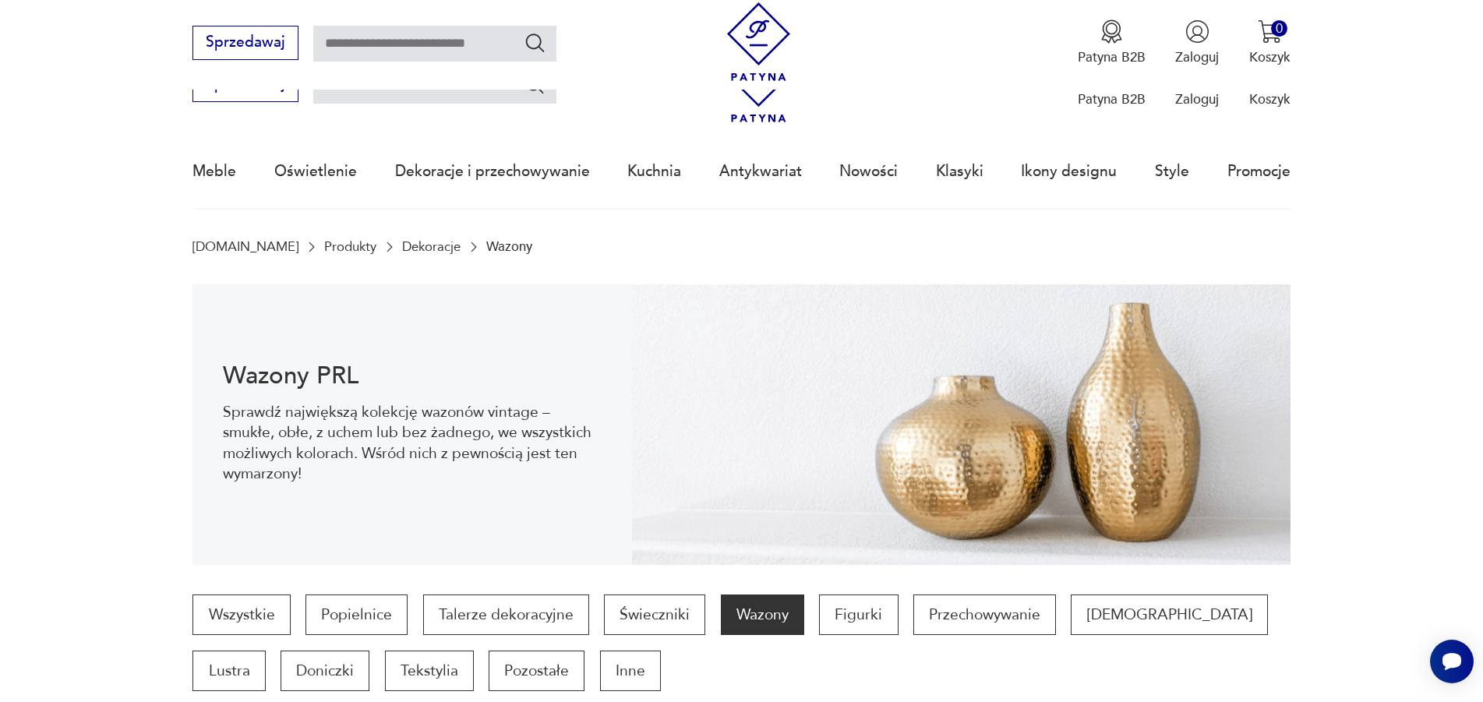
scroll to position [1774, 0]
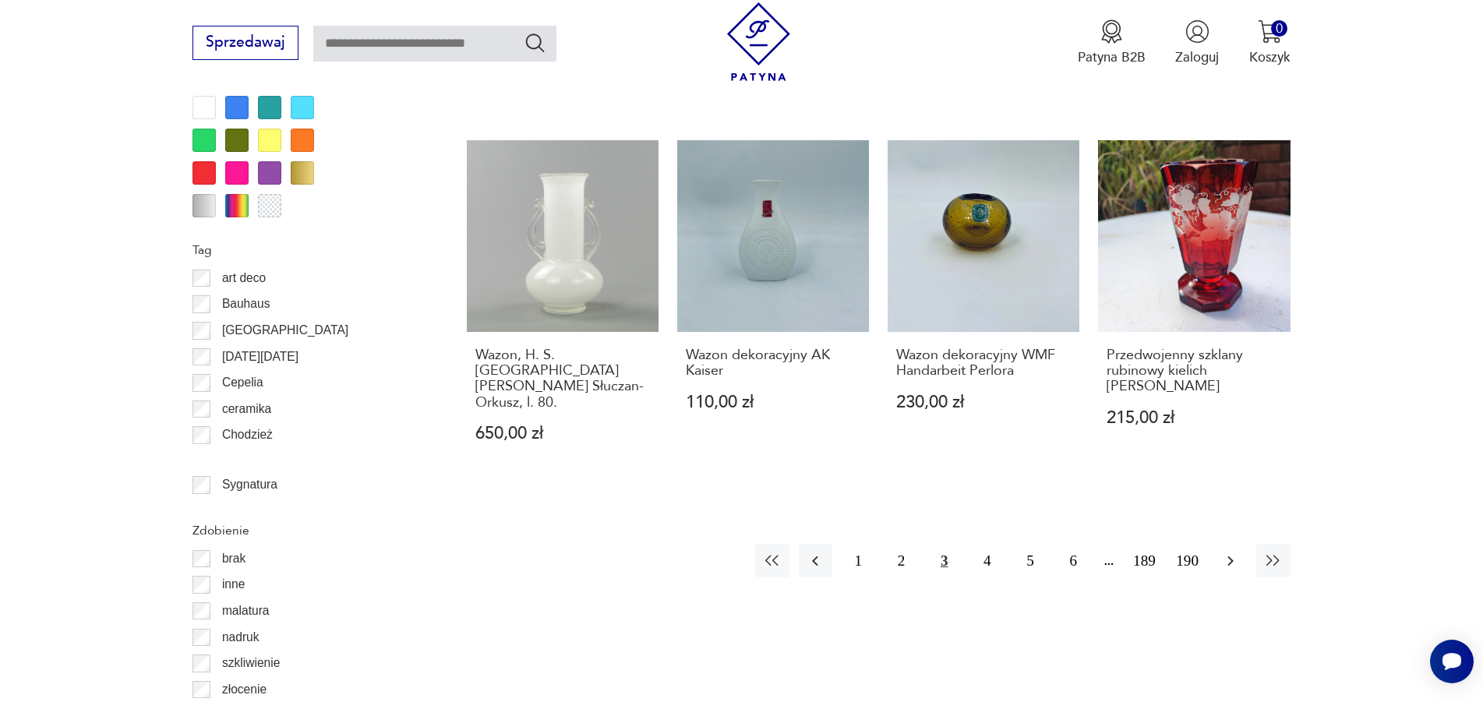
click at [1232, 552] on icon "button" at bounding box center [1230, 561] width 19 height 19
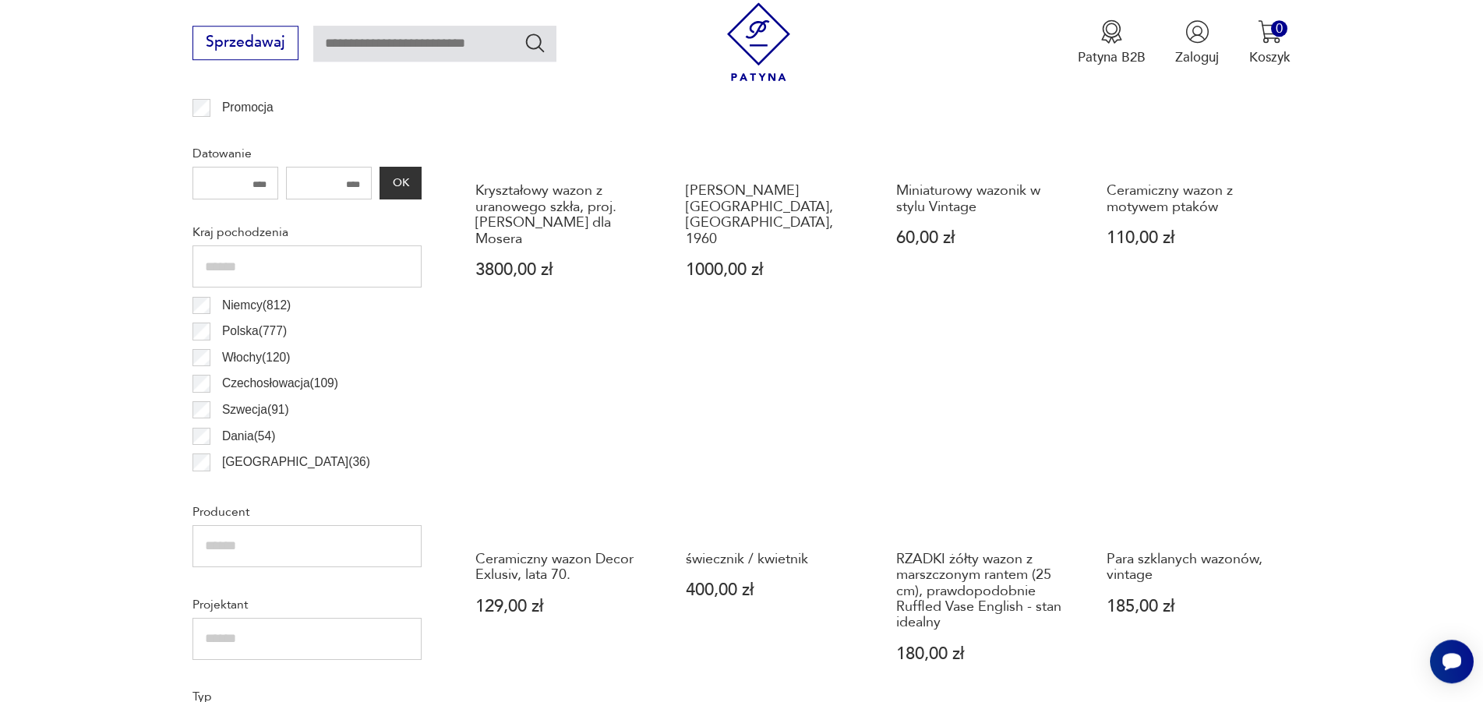
scroll to position [996, 0]
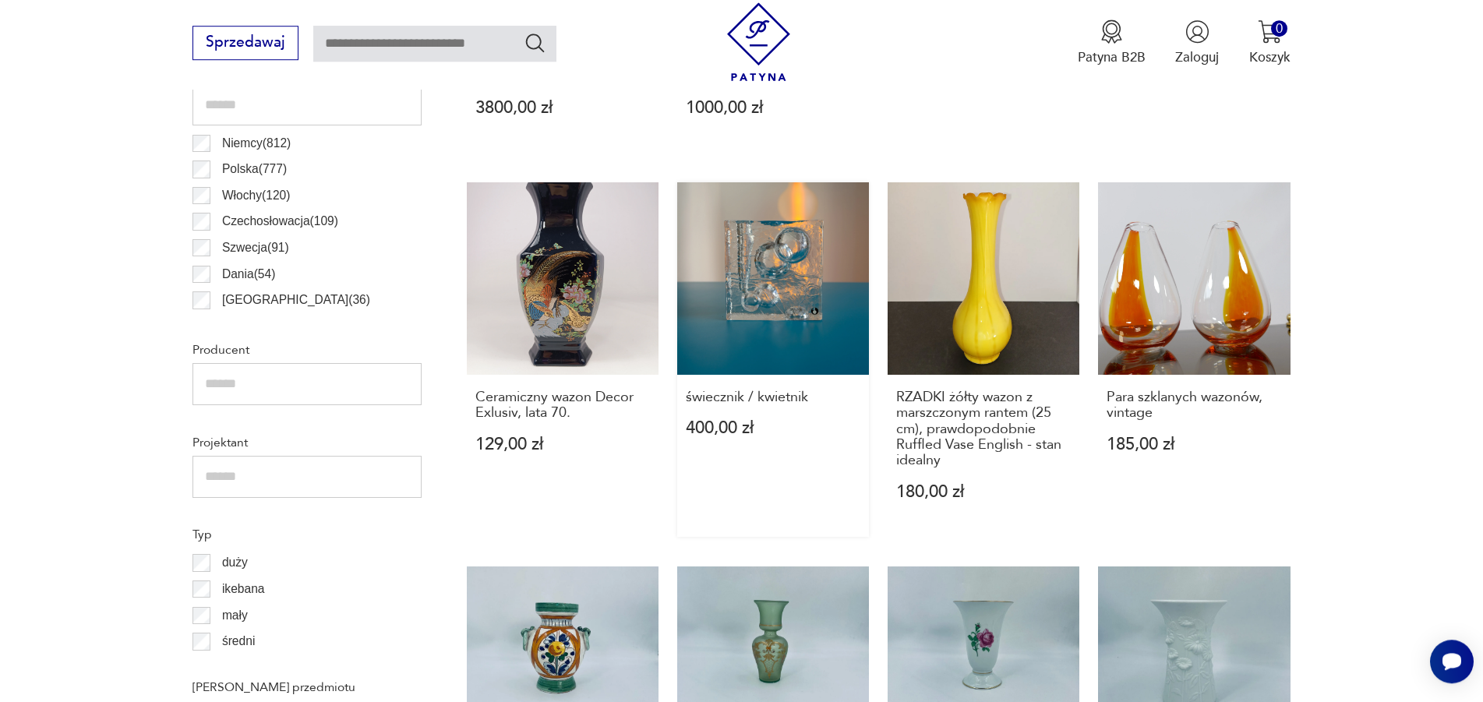
click at [757, 266] on link "świecznik / kwietnik 400,00 zł" at bounding box center [773, 359] width 192 height 354
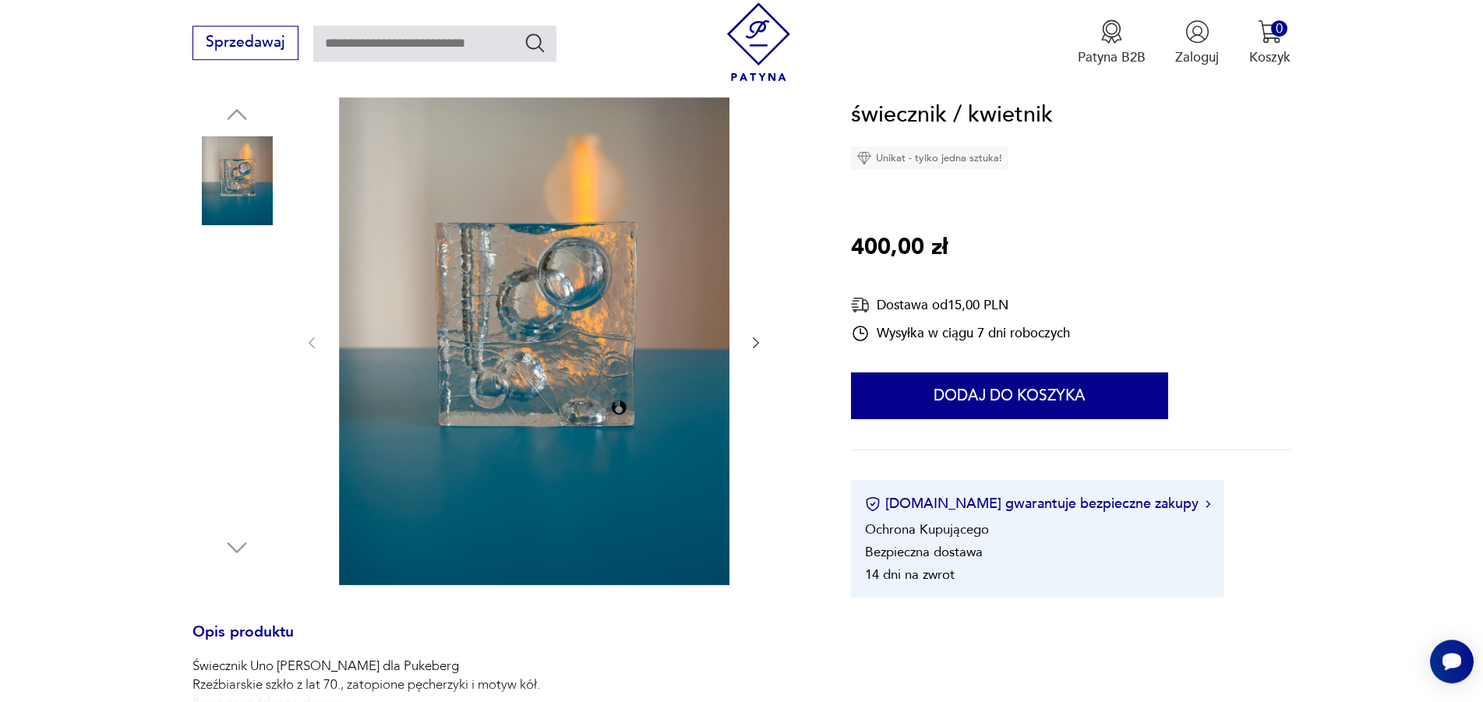
scroll to position [159, 0]
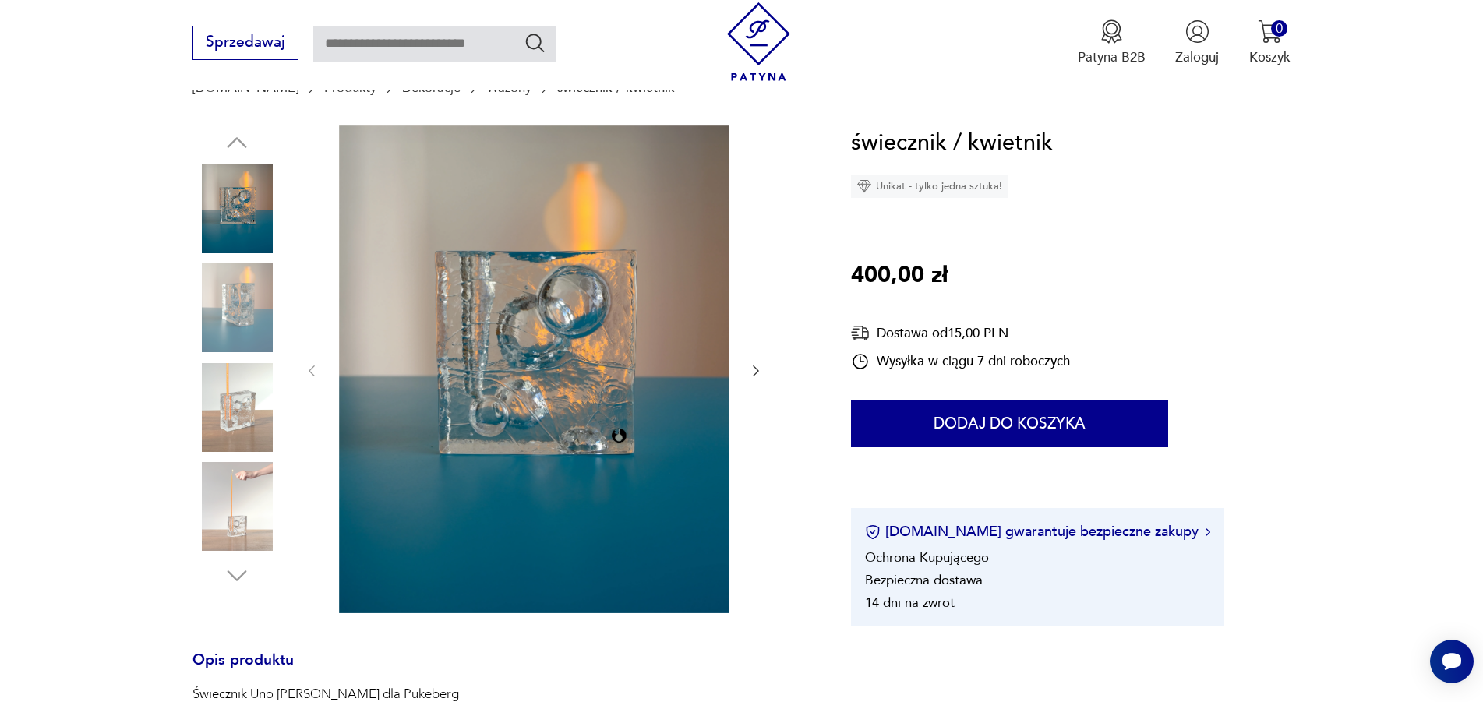
click at [237, 412] on img at bounding box center [236, 407] width 89 height 89
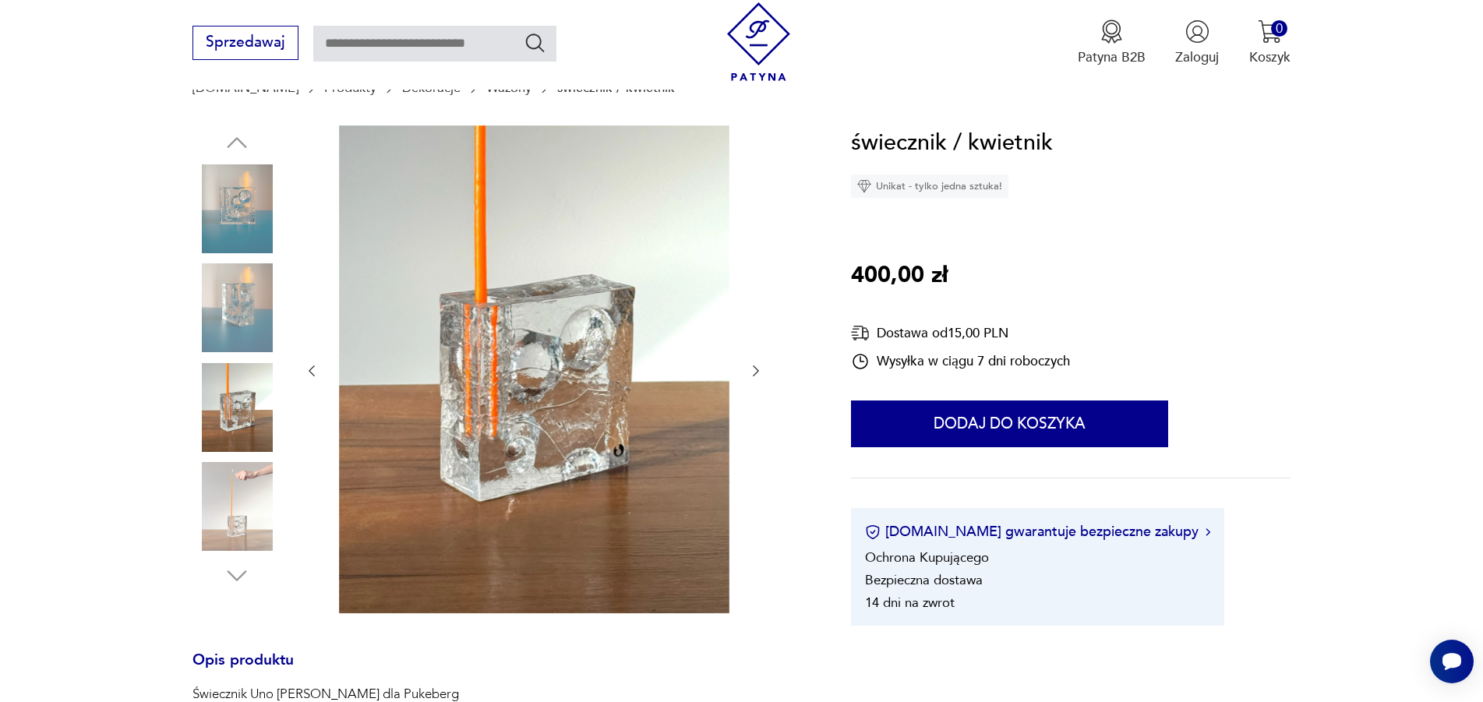
click at [239, 210] on img at bounding box center [236, 208] width 89 height 89
